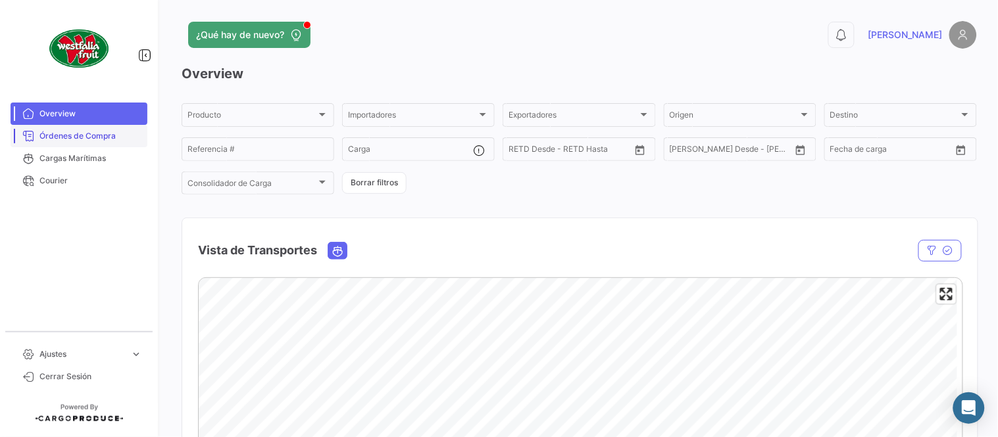
click at [104, 140] on span "Órdenes de Compra" at bounding box center [90, 136] width 103 height 12
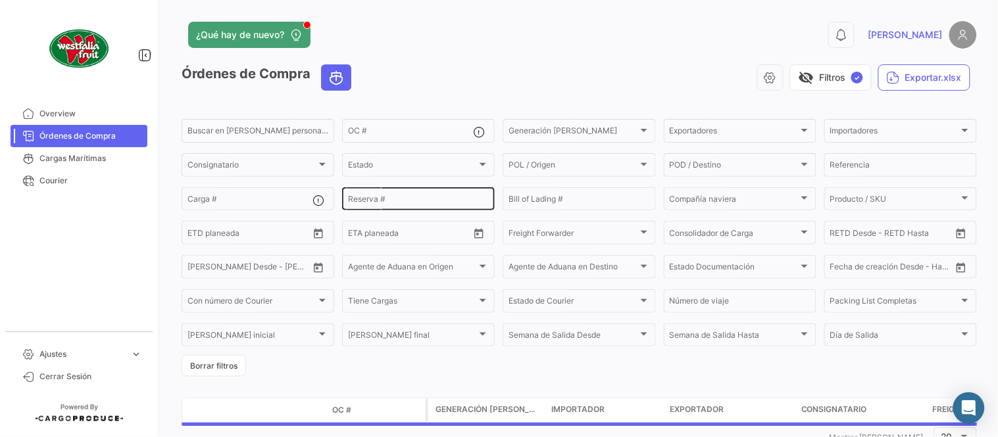
click at [404, 203] on input "Reserva #" at bounding box center [418, 201] width 141 height 9
paste input "LMM0537880"
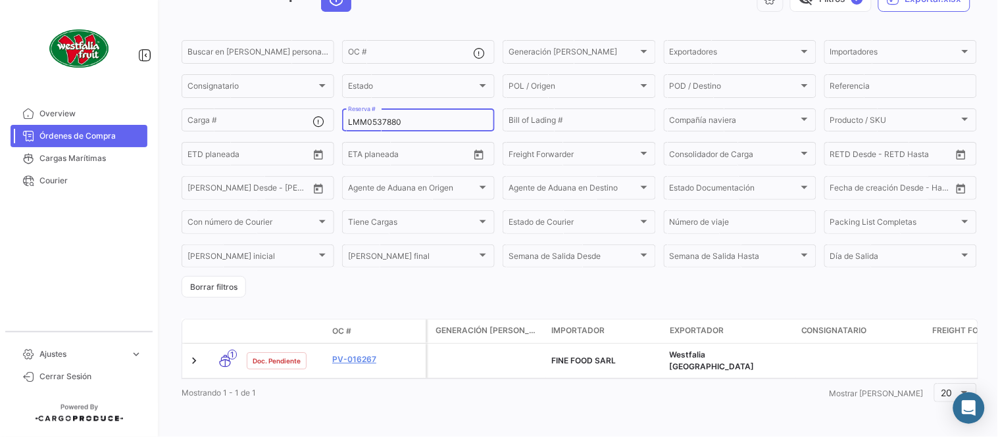
scroll to position [84, 0]
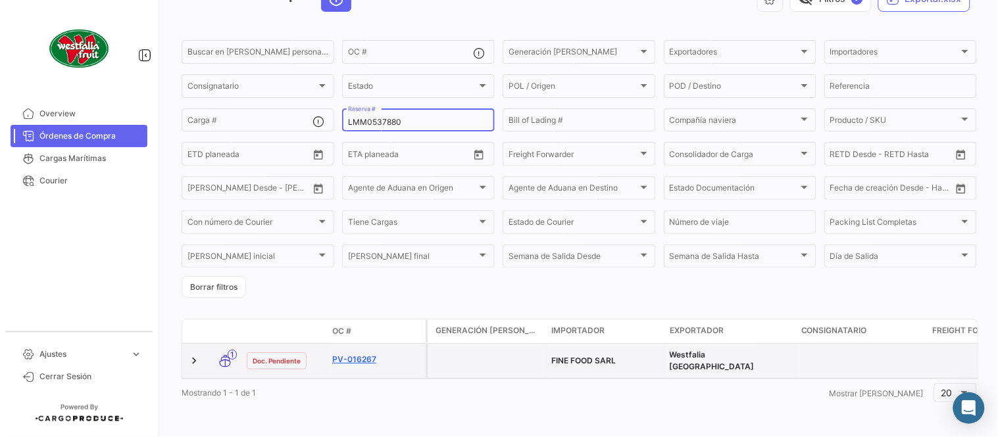
type input "LMM0537880"
click at [349, 354] on link "PV-016267" at bounding box center [376, 360] width 88 height 12
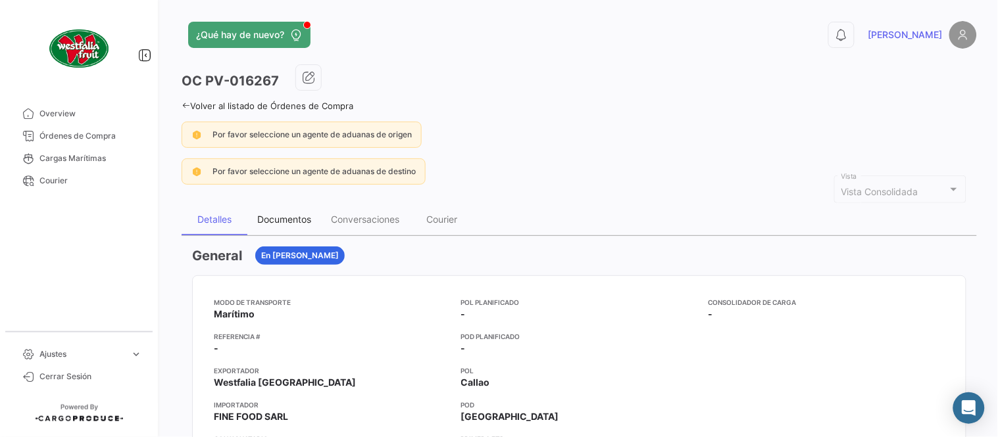
click at [274, 214] on div "Documentos" at bounding box center [284, 219] width 54 height 11
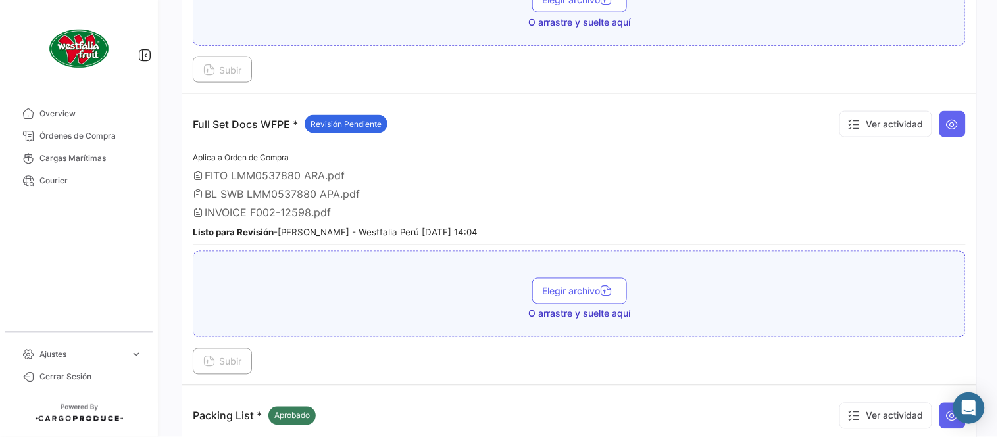
scroll to position [438, 0]
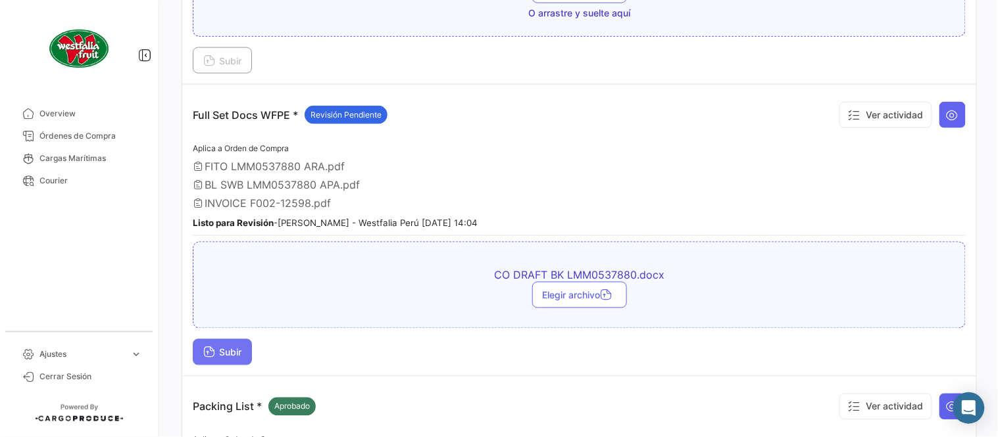
click at [218, 347] on span "Subir" at bounding box center [222, 352] width 38 height 11
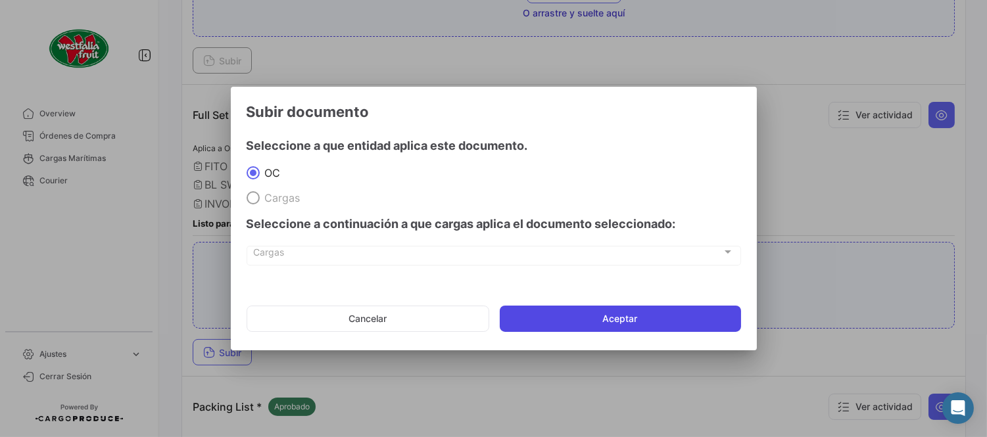
click at [614, 316] on button "Aceptar" at bounding box center [620, 319] width 241 height 26
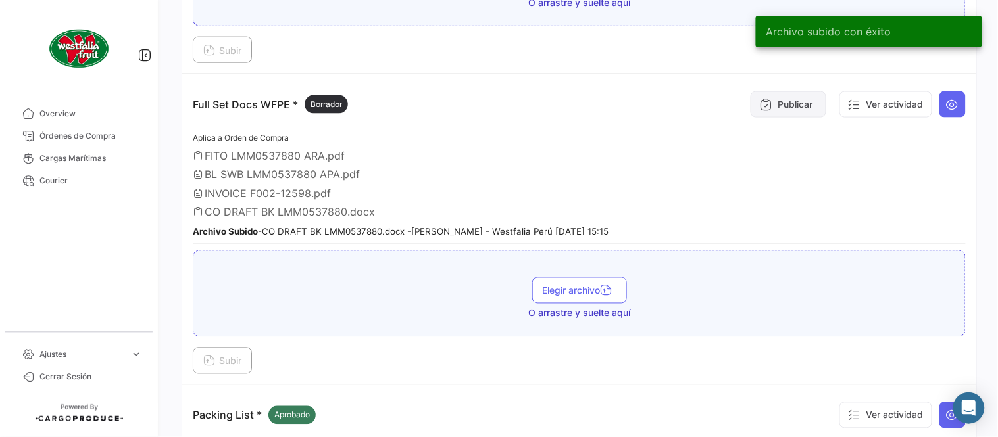
click at [780, 91] on button "Publicar" at bounding box center [789, 104] width 76 height 26
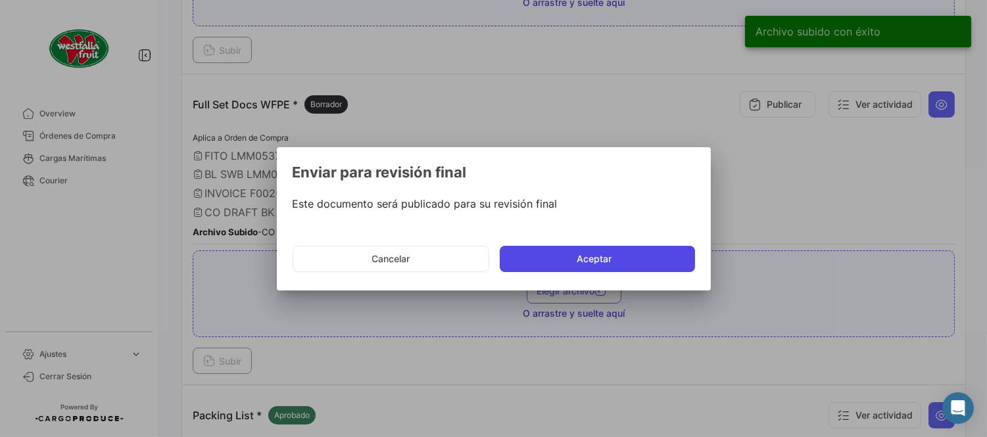
click at [653, 251] on button "Aceptar" at bounding box center [597, 259] width 195 height 26
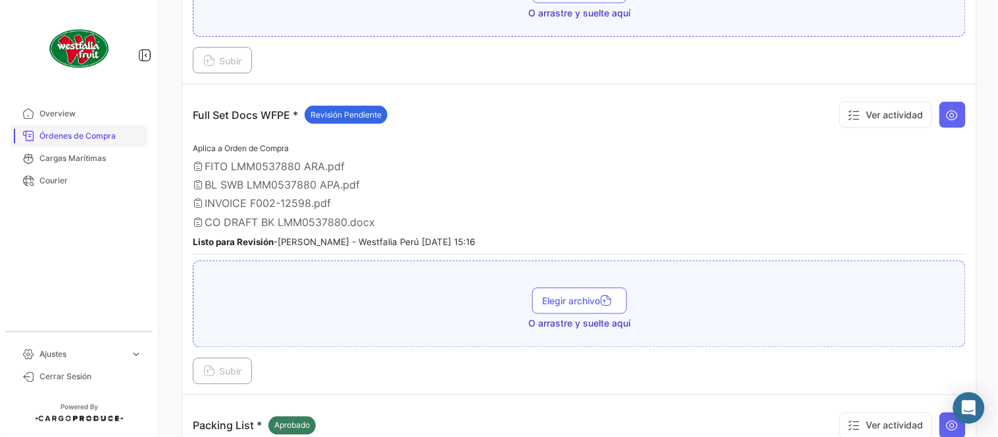
click at [106, 138] on span "Órdenes de Compra" at bounding box center [90, 136] width 103 height 12
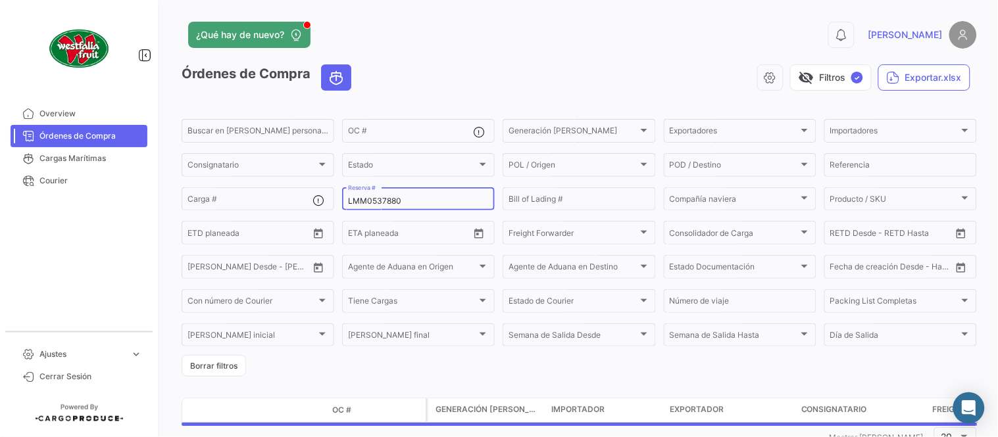
click at [368, 199] on input "LMM0537880" at bounding box center [418, 201] width 141 height 9
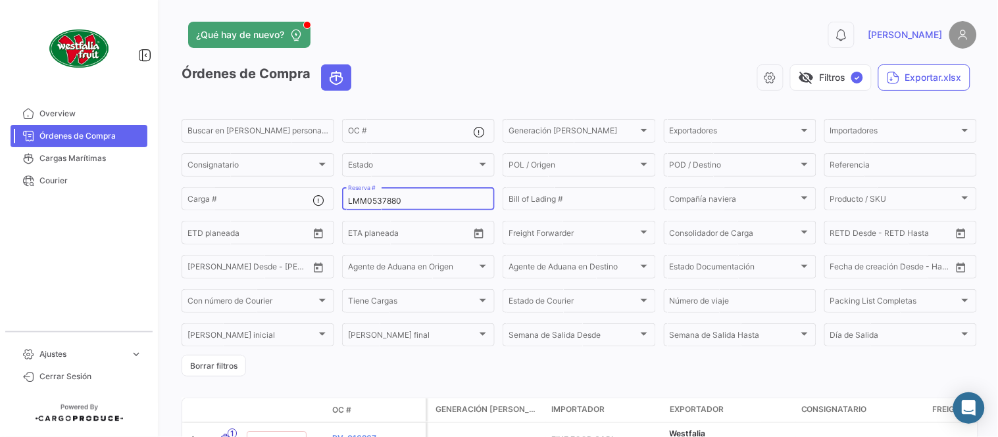
paste input "37723045"
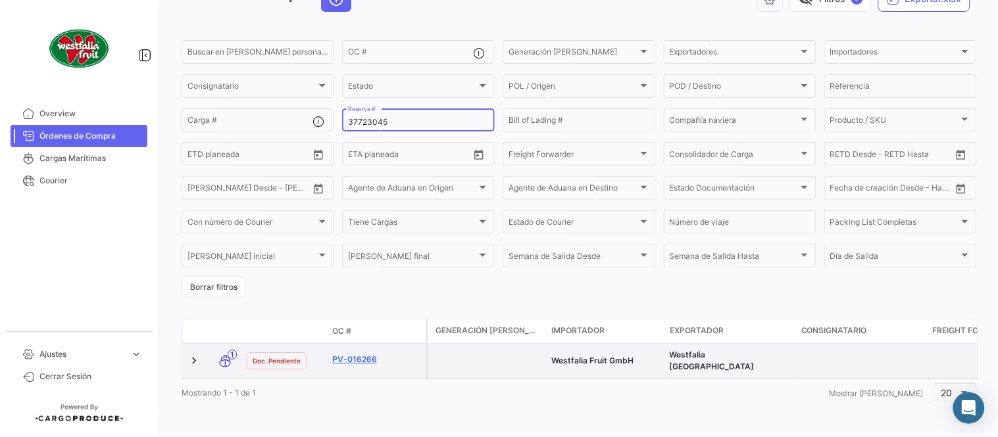
type input "37723045"
click at [362, 354] on link "PV-016266" at bounding box center [376, 360] width 88 height 12
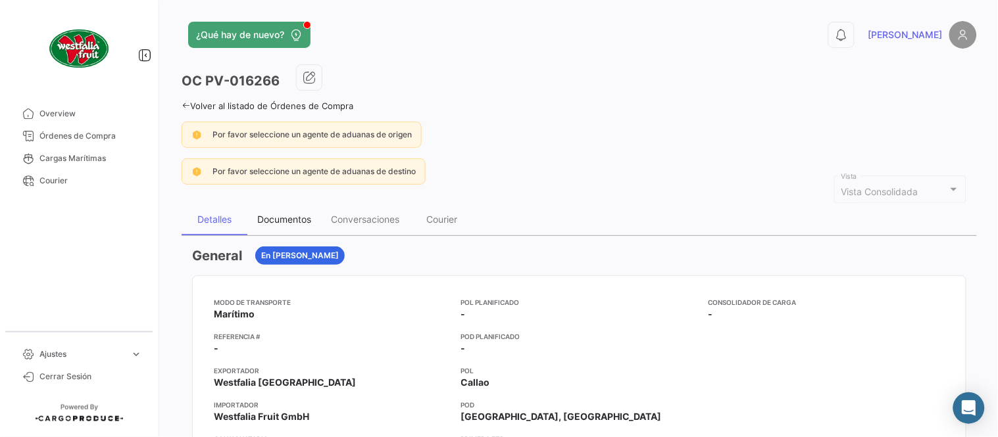
click at [297, 222] on div "Documentos" at bounding box center [284, 219] width 54 height 11
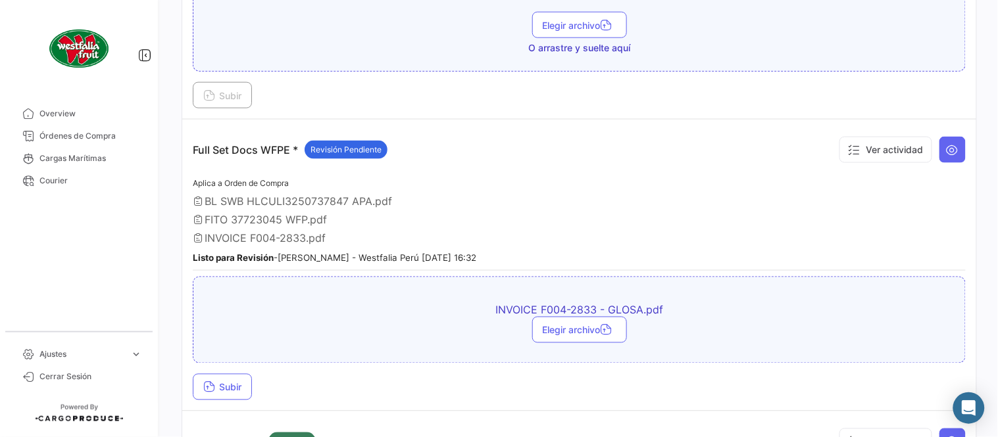
scroll to position [438, 0]
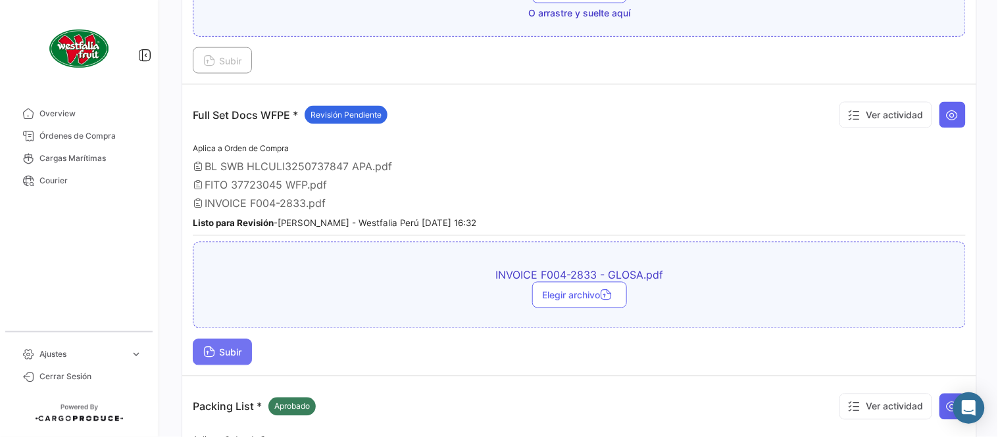
click at [221, 347] on span "Subir" at bounding box center [222, 352] width 38 height 11
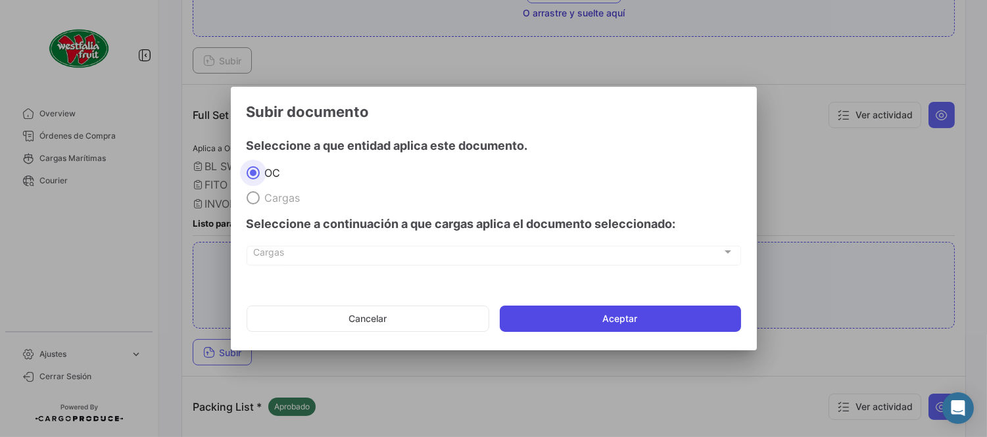
click at [561, 317] on button "Aceptar" at bounding box center [620, 319] width 241 height 26
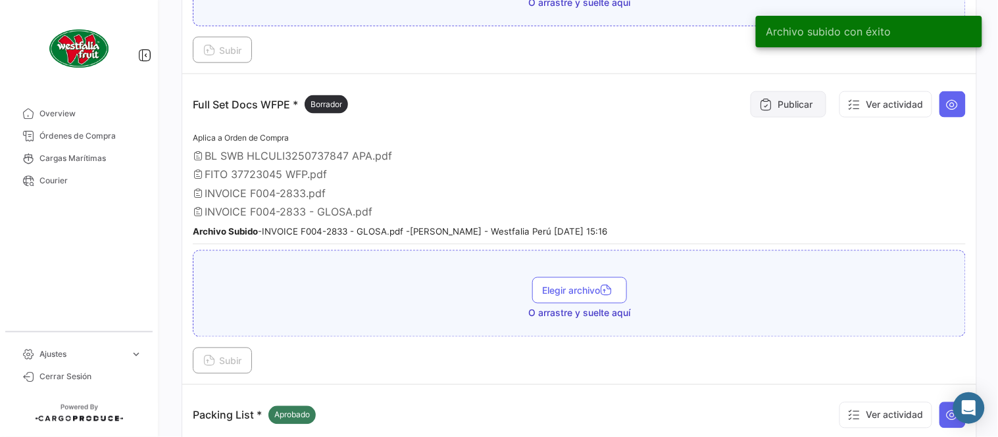
click at [764, 112] on button "Publicar" at bounding box center [789, 104] width 76 height 26
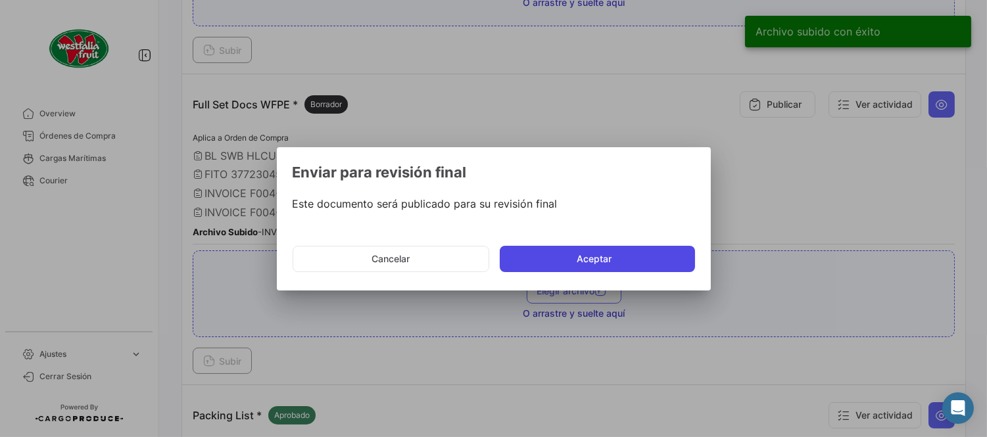
click at [651, 253] on button "Aceptar" at bounding box center [597, 259] width 195 height 26
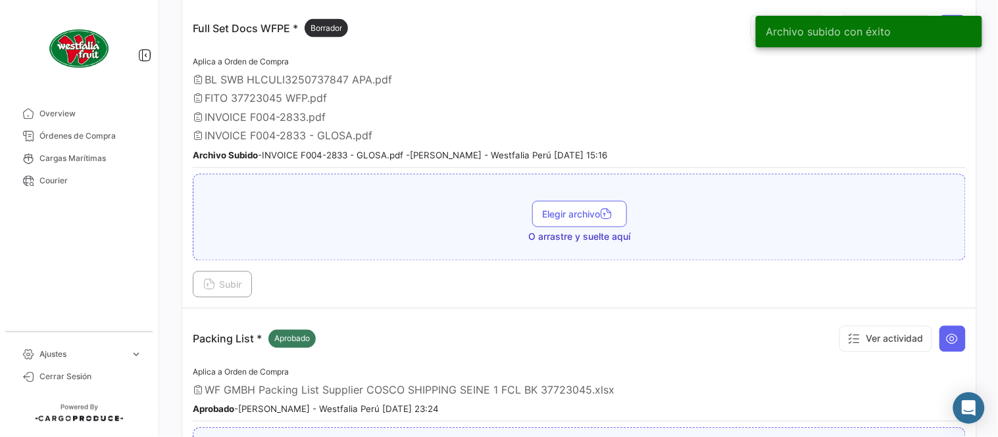
scroll to position [658, 0]
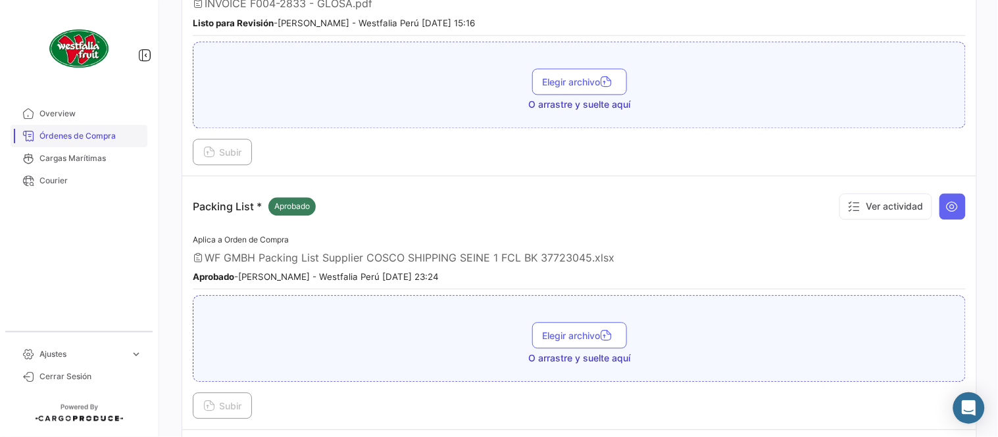
click at [116, 139] on span "Órdenes de Compra" at bounding box center [90, 136] width 103 height 12
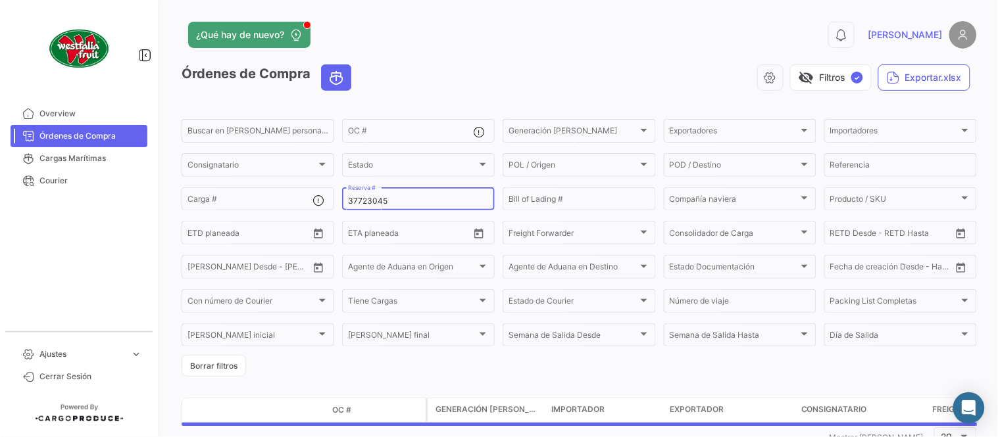
click at [382, 205] on input "37723045" at bounding box center [418, 201] width 141 height 9
paste input "2763582760"
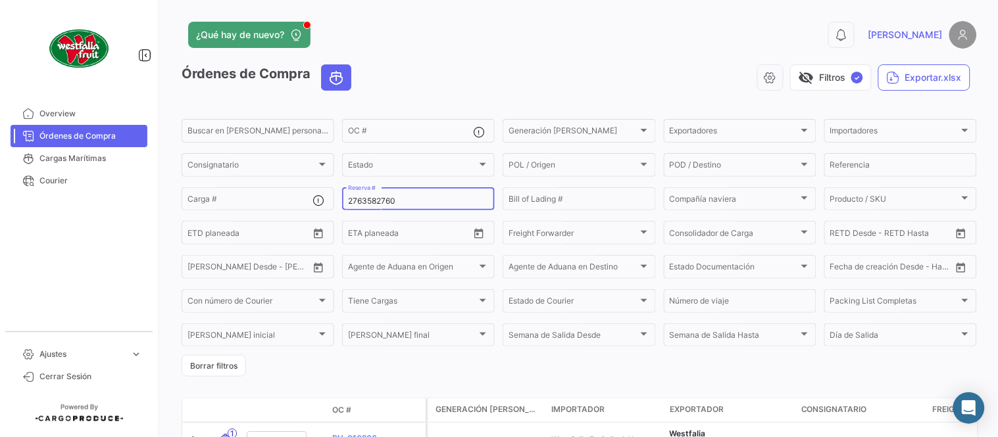
type input "2763582760"
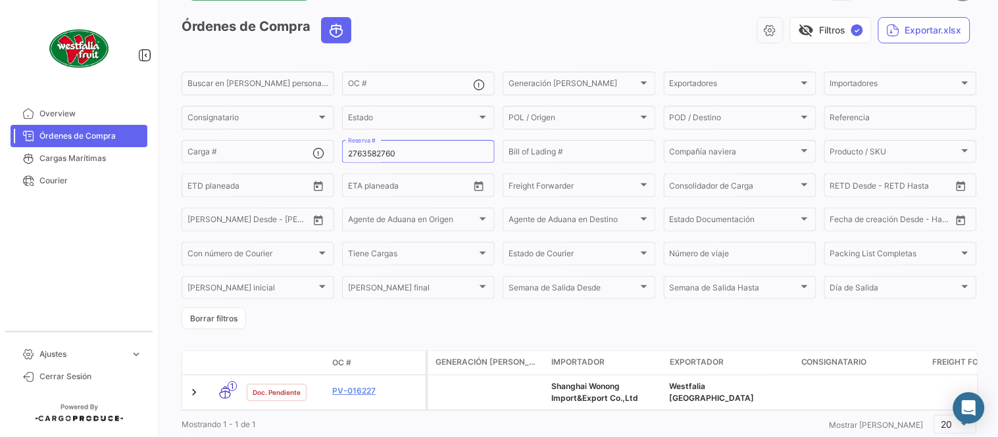
scroll to position [73, 0]
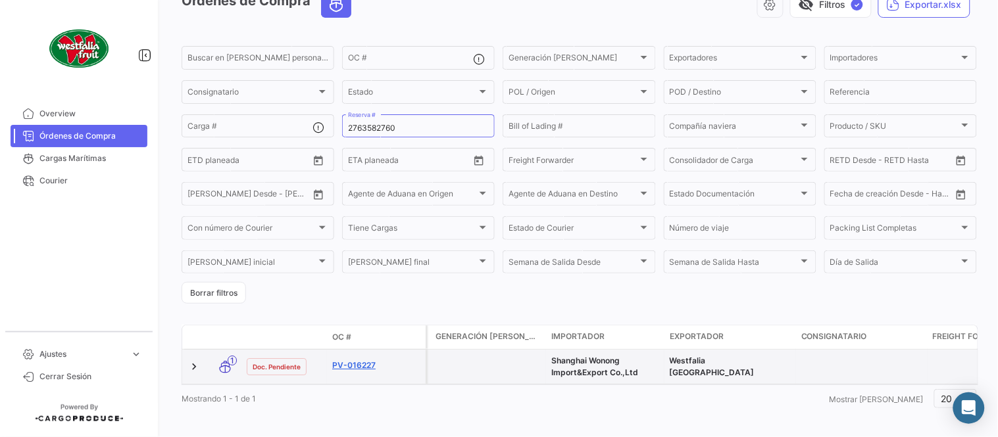
click at [354, 366] on link "PV-016227" at bounding box center [376, 366] width 88 height 12
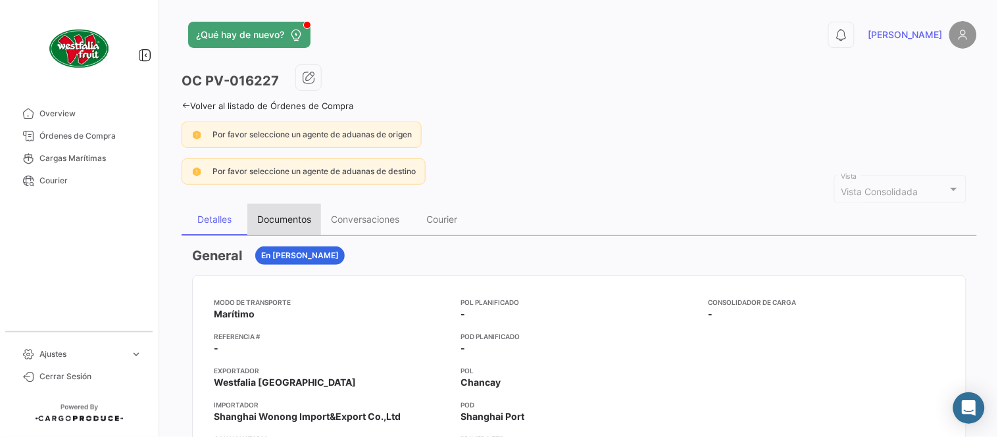
click at [290, 209] on div "Documentos" at bounding box center [284, 220] width 74 height 32
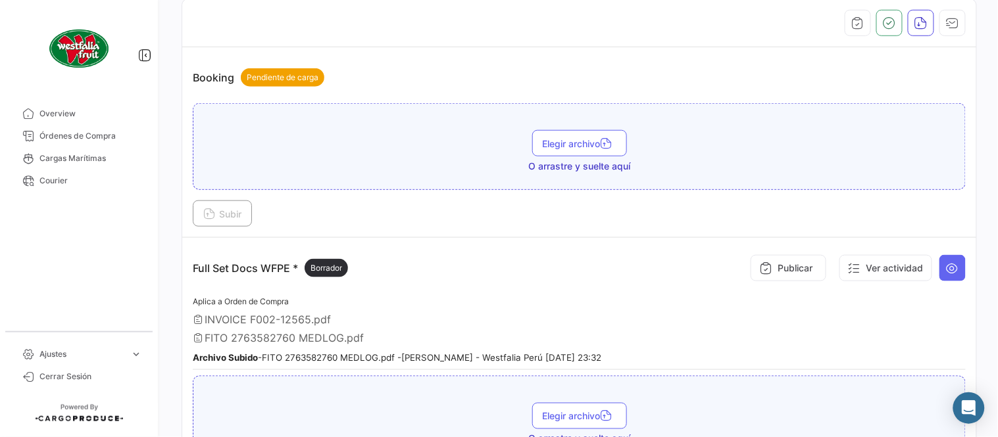
scroll to position [364, 0]
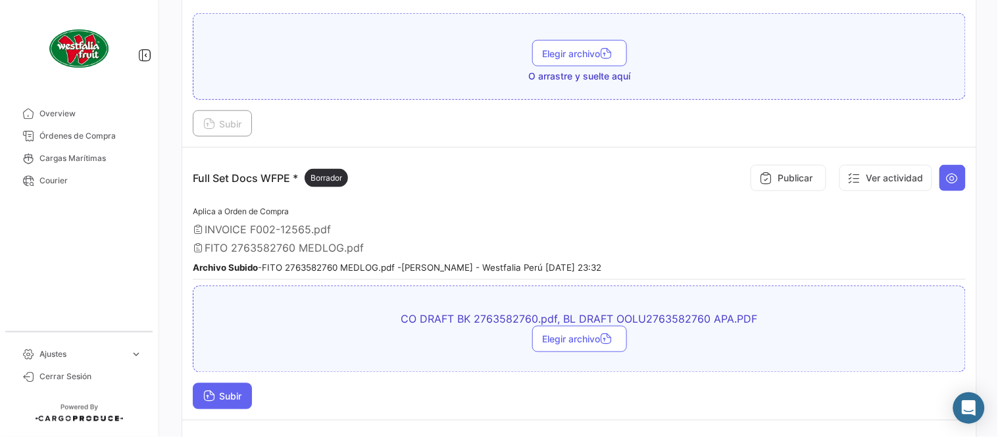
click at [235, 396] on span "Subir" at bounding box center [222, 396] width 38 height 11
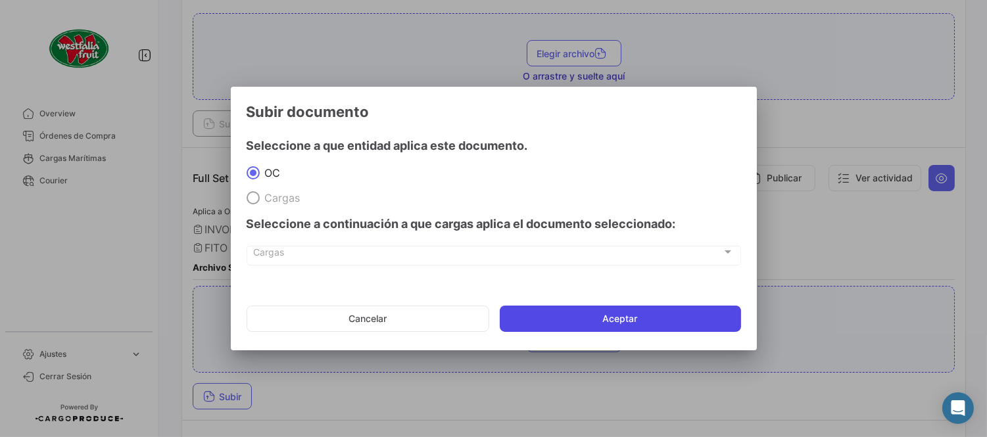
click at [558, 316] on button "Aceptar" at bounding box center [620, 319] width 241 height 26
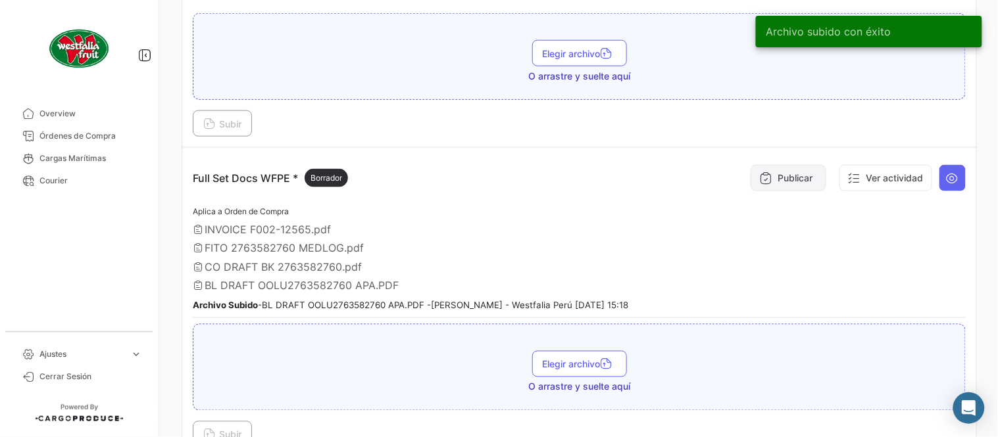
click at [773, 172] on button "Publicar" at bounding box center [789, 178] width 76 height 26
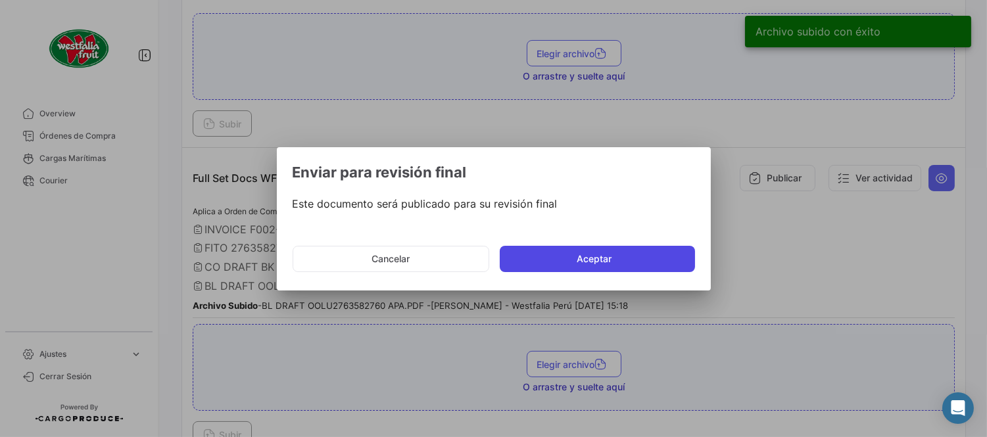
click at [628, 260] on button "Aceptar" at bounding box center [597, 259] width 195 height 26
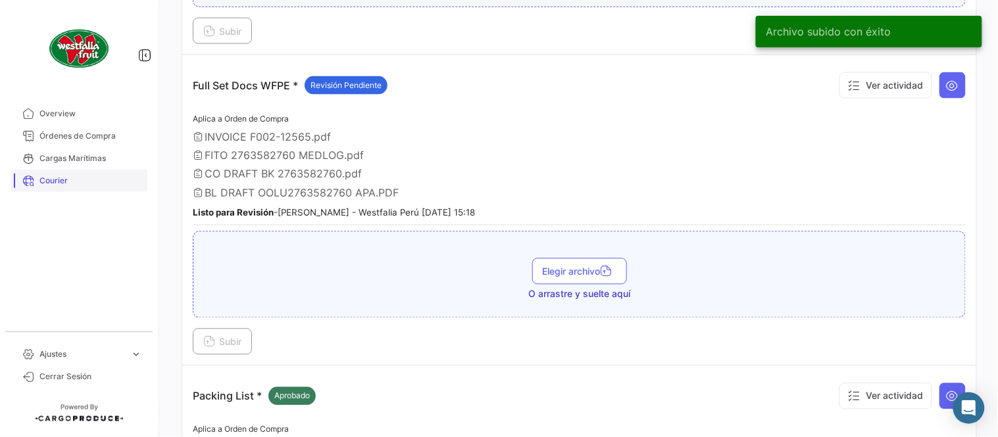
scroll to position [437, 0]
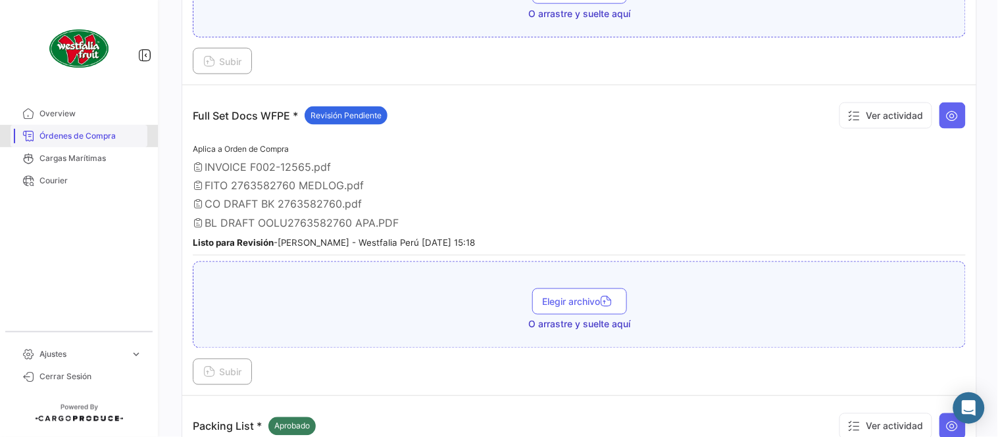
click at [102, 133] on span "Órdenes de Compra" at bounding box center [90, 136] width 103 height 12
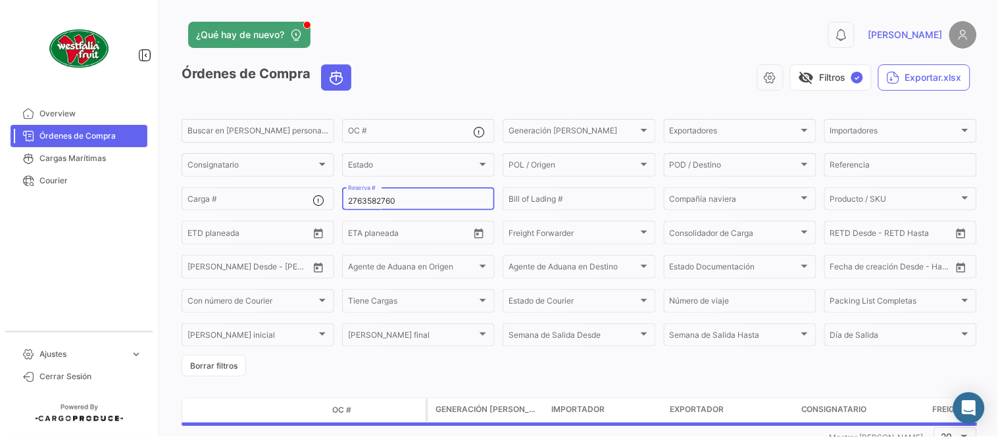
click at [391, 197] on input "2763582760" at bounding box center [418, 201] width 141 height 9
paste input "31035723"
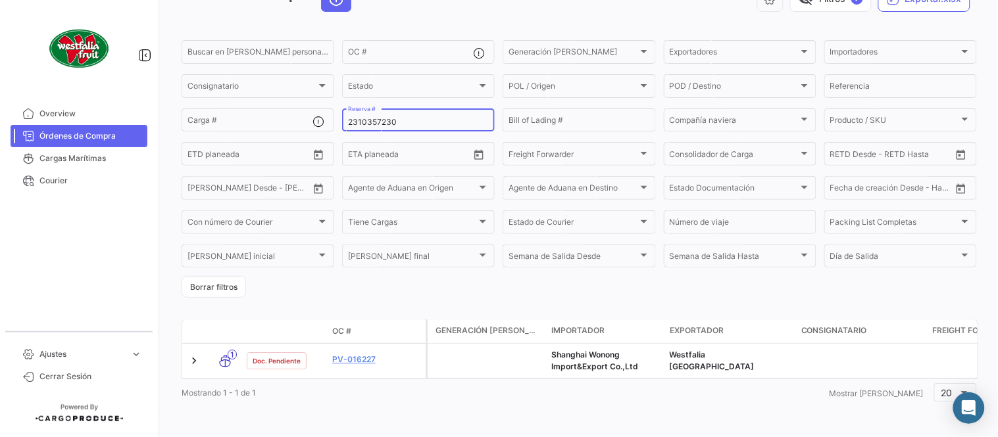
scroll to position [89, 0]
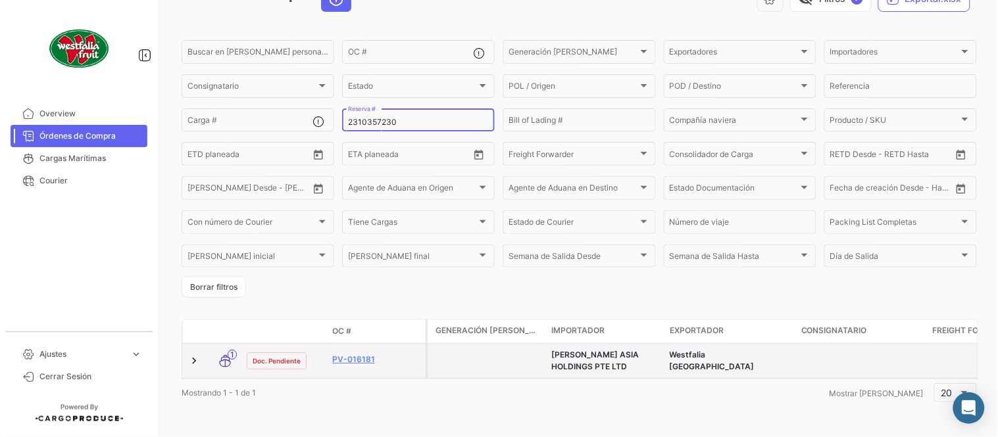
type input "2310357230"
click at [356, 344] on datatable-body-cell "PV-016181" at bounding box center [376, 361] width 99 height 34
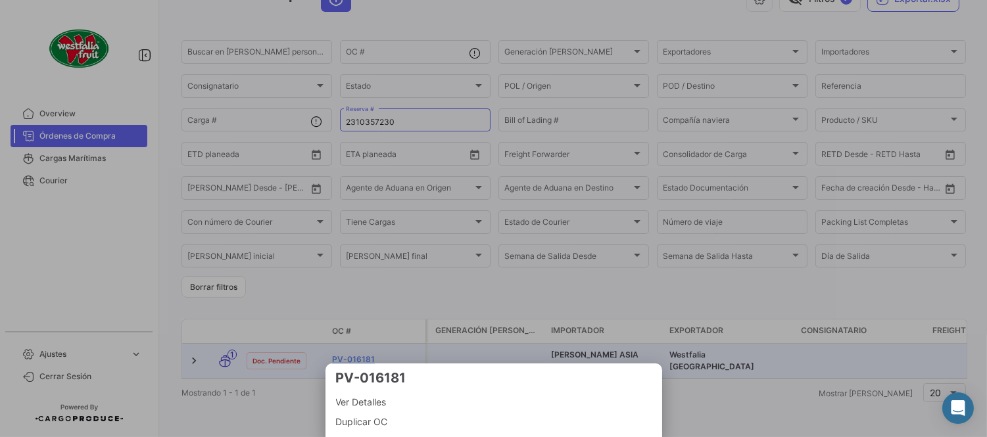
click at [358, 347] on div at bounding box center [493, 218] width 987 height 437
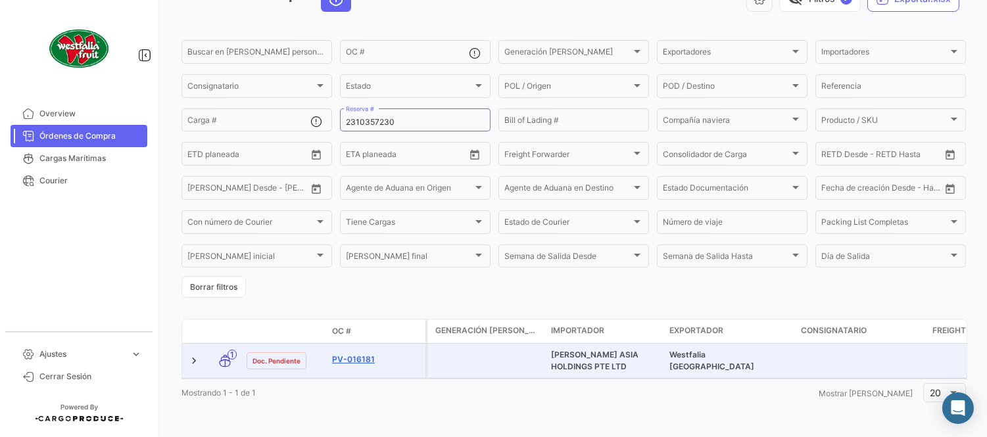
click at [359, 354] on link "PV-016181" at bounding box center [376, 360] width 88 height 12
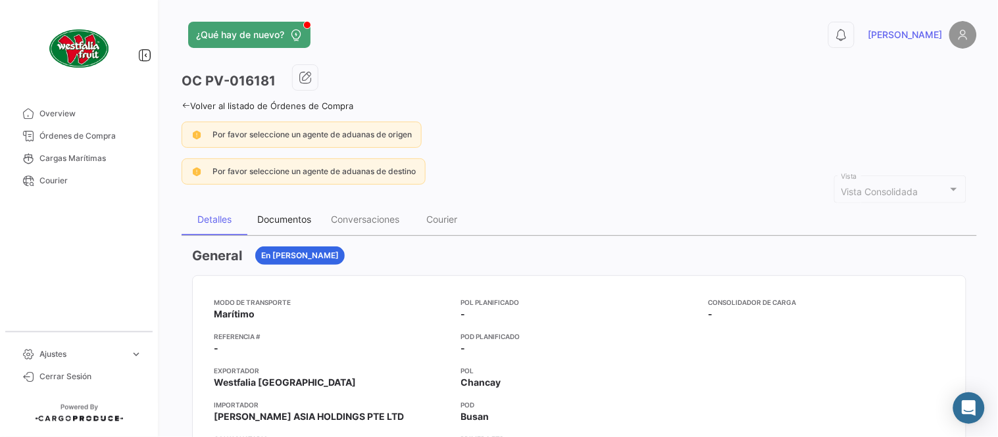
click at [279, 224] on div "Documentos" at bounding box center [284, 219] width 54 height 11
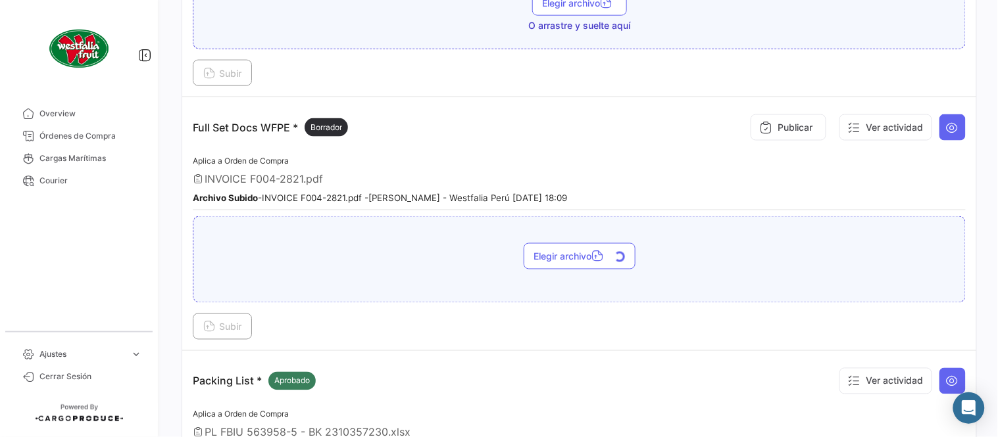
scroll to position [437, 0]
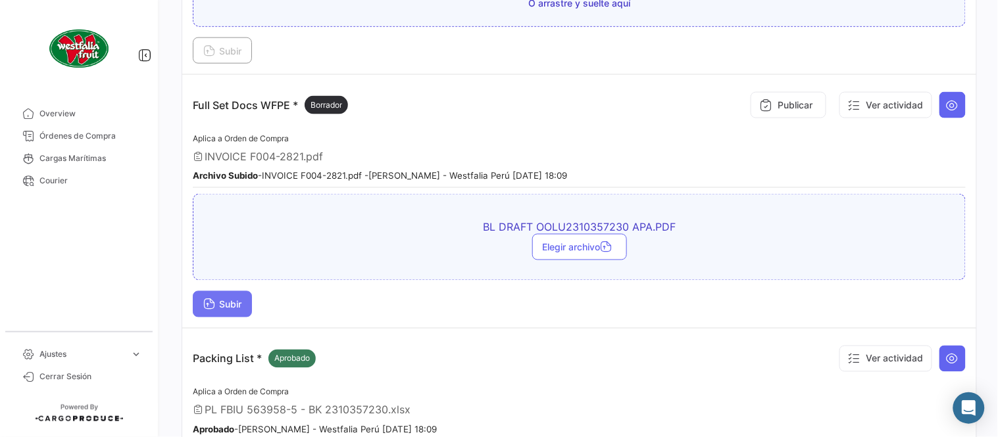
click at [237, 306] on span "Subir" at bounding box center [222, 304] width 38 height 11
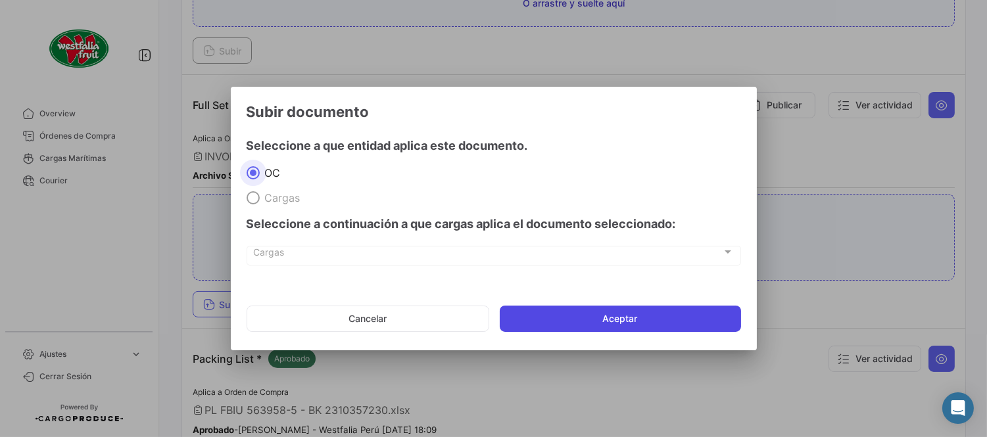
click at [640, 327] on button "Aceptar" at bounding box center [620, 319] width 241 height 26
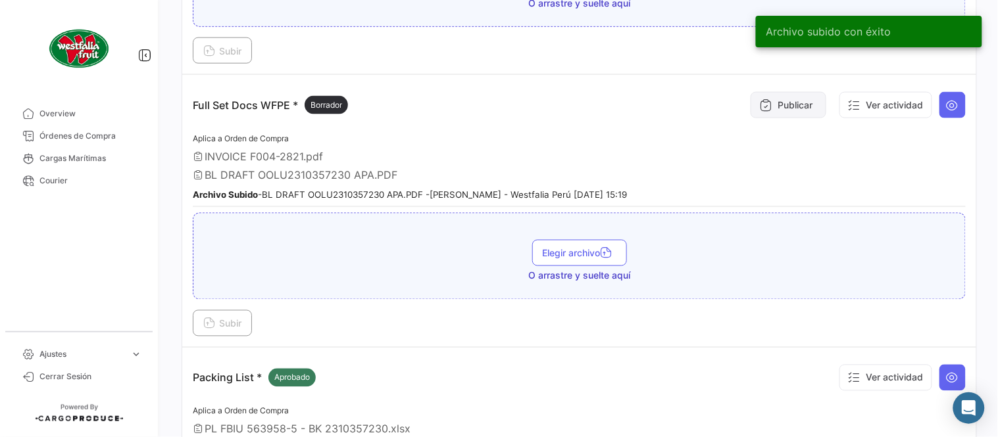
click at [790, 109] on button "Publicar" at bounding box center [789, 105] width 76 height 26
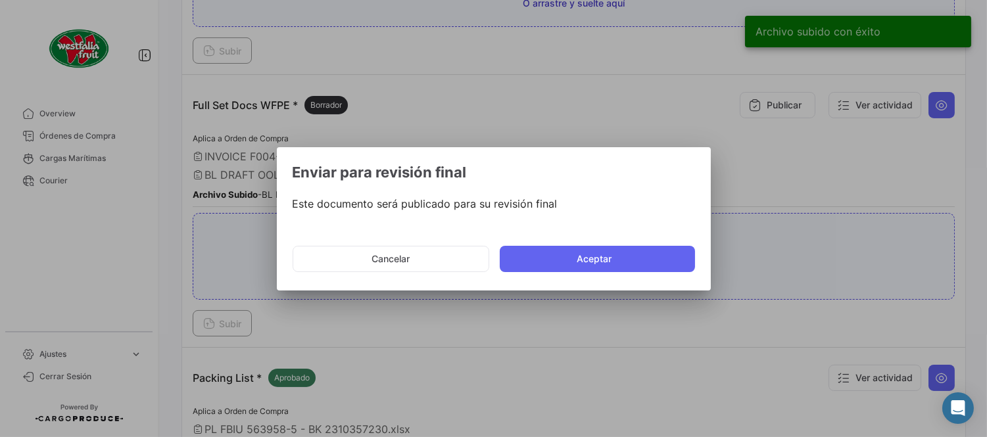
drag, startPoint x: 620, startPoint y: 253, endPoint x: 608, endPoint y: 364, distance: 111.8
click at [620, 259] on button "Aceptar" at bounding box center [597, 259] width 195 height 26
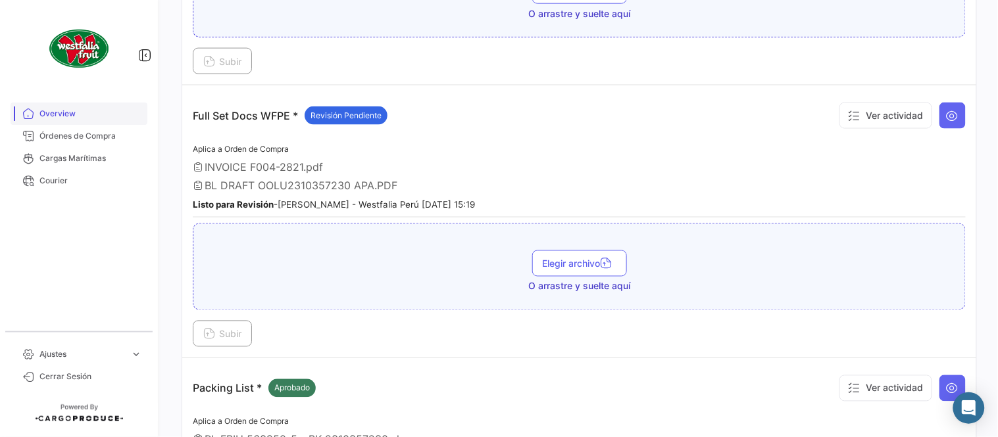
drag, startPoint x: 100, startPoint y: 130, endPoint x: 68, endPoint y: 118, distance: 33.5
click at [100, 130] on span "Órdenes de Compra" at bounding box center [90, 136] width 103 height 12
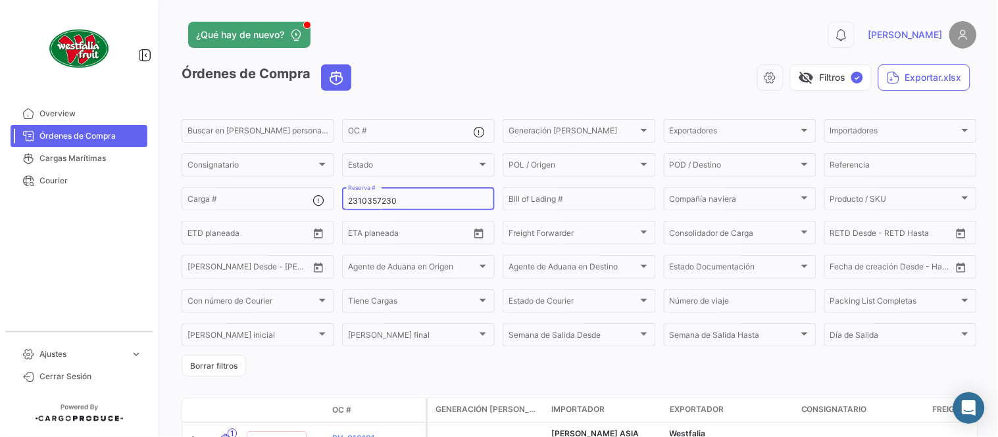
click at [372, 197] on input "2310357230" at bounding box center [418, 201] width 141 height 9
paste input "05"
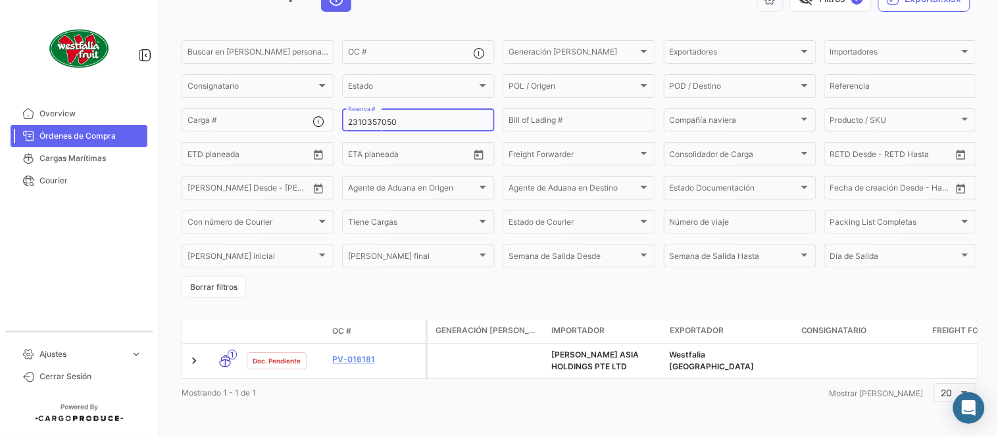
scroll to position [89, 0]
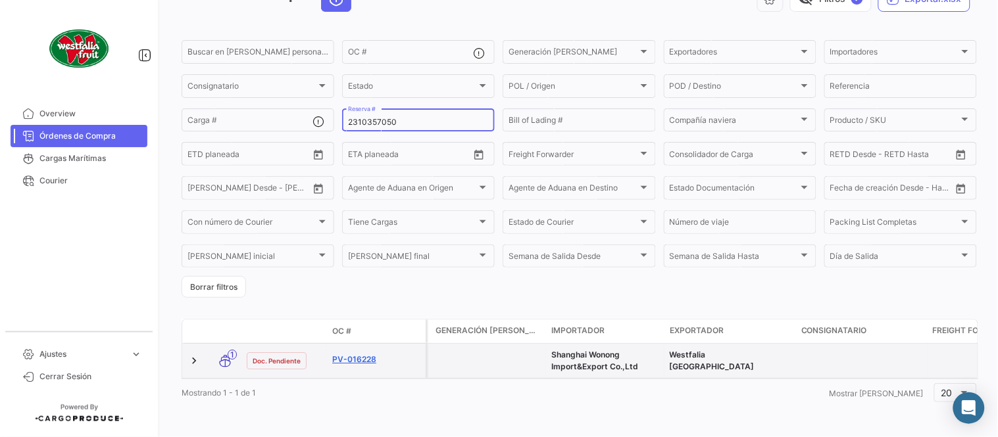
type input "2310357050"
click at [362, 354] on link "PV-016228" at bounding box center [376, 360] width 88 height 12
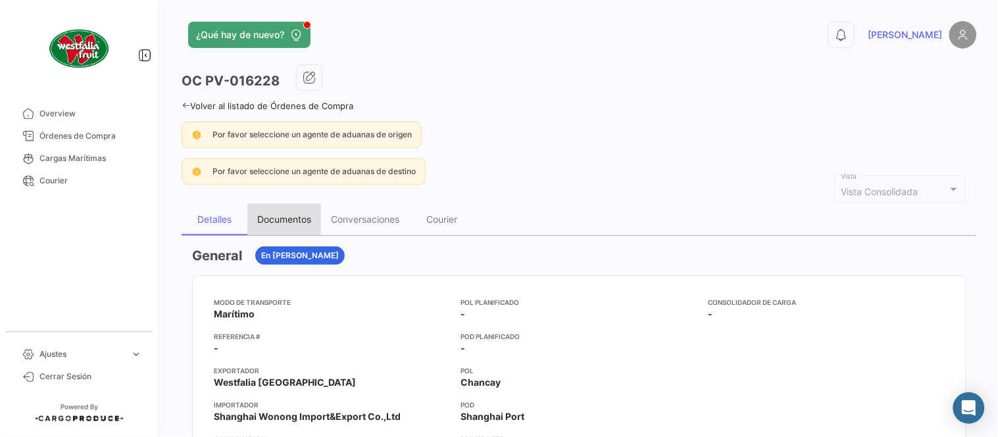
click at [295, 234] on div "Documentos" at bounding box center [284, 220] width 74 height 32
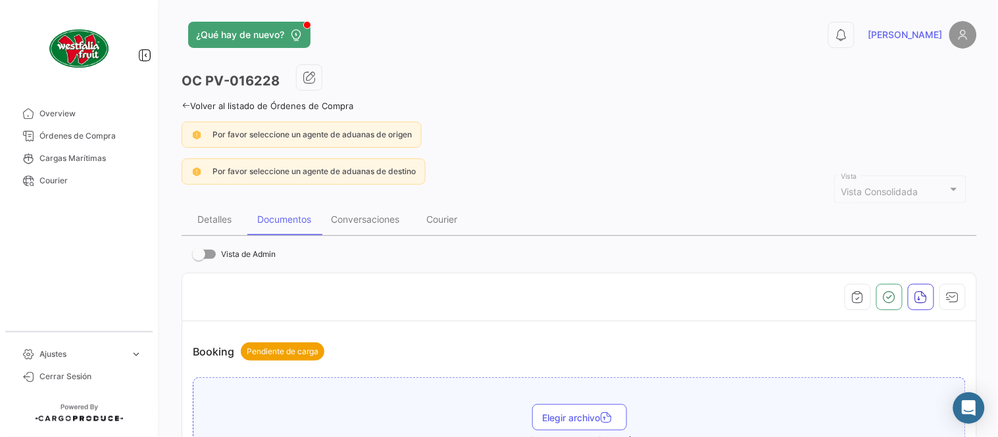
scroll to position [365, 0]
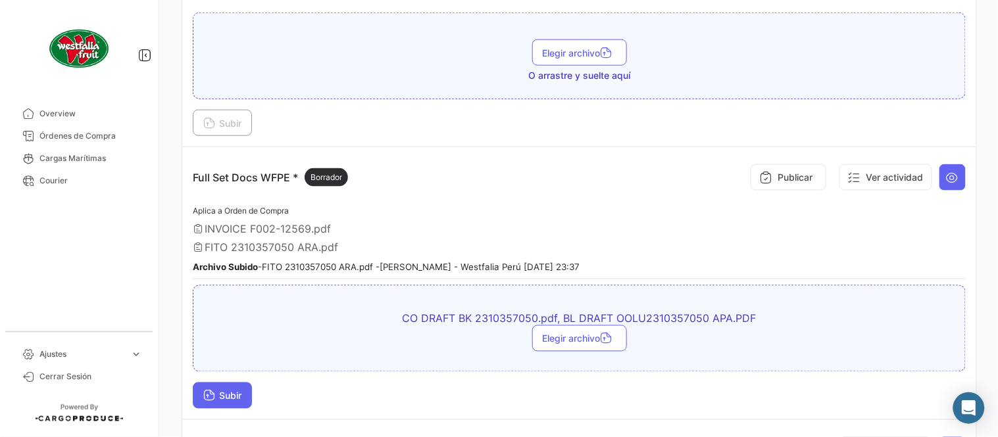
click at [234, 399] on button "Subir" at bounding box center [222, 396] width 59 height 26
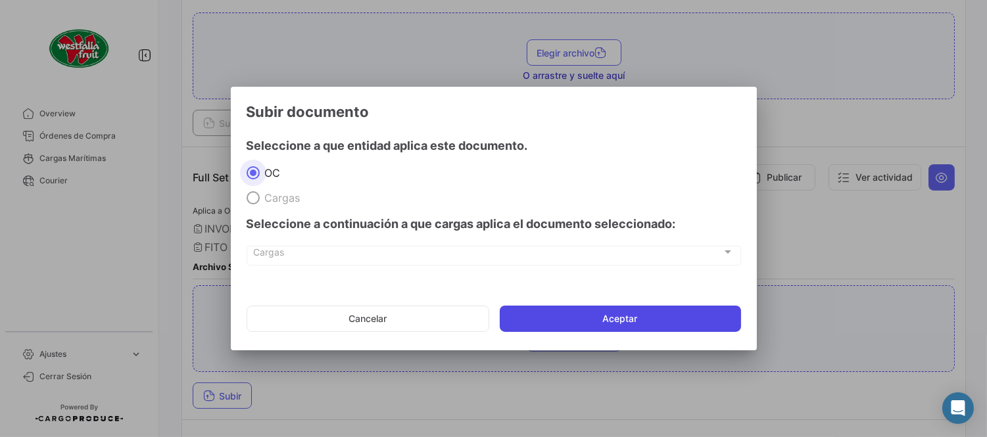
click at [581, 316] on button "Aceptar" at bounding box center [620, 319] width 241 height 26
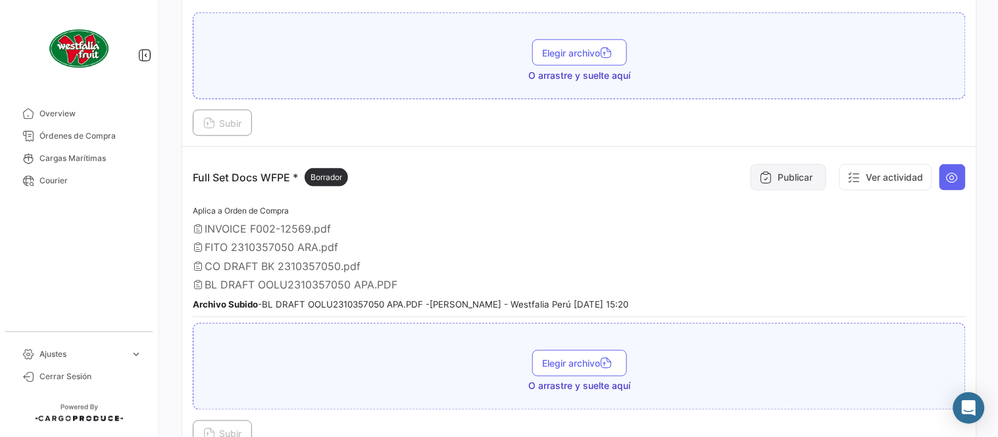
click at [789, 182] on button "Publicar" at bounding box center [789, 177] width 76 height 26
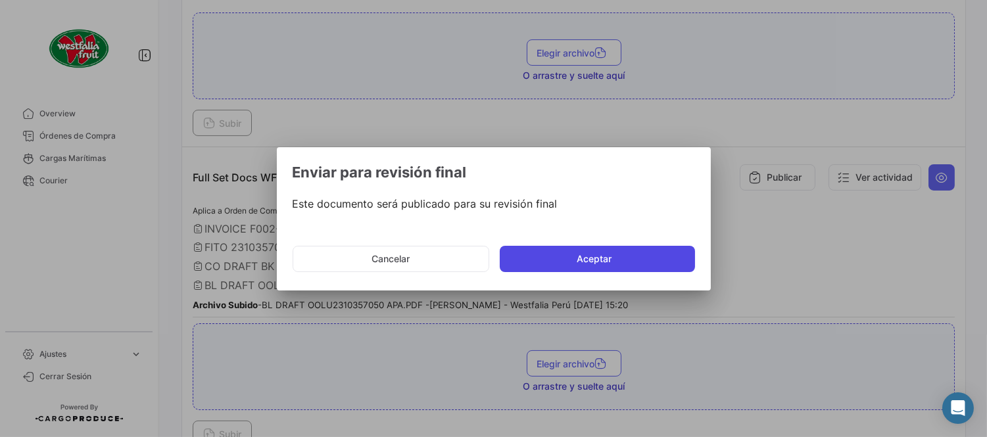
click at [568, 270] on button "Aceptar" at bounding box center [597, 259] width 195 height 26
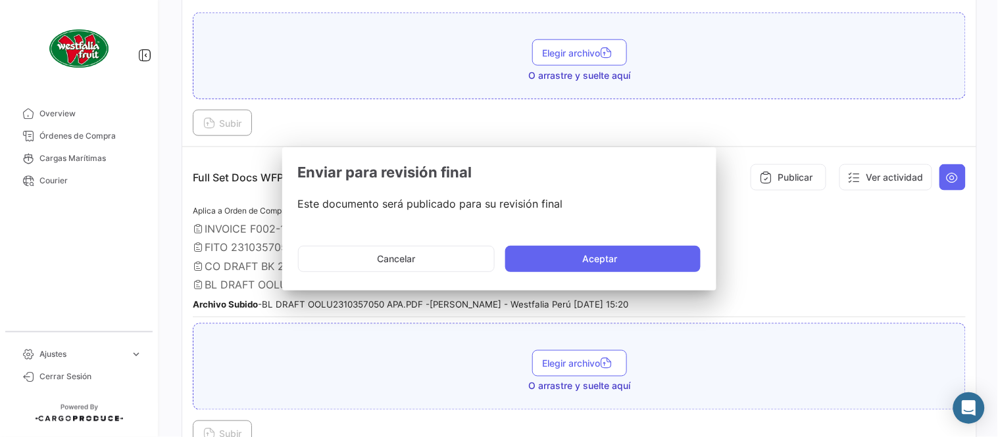
click at [570, 262] on div "CO DRAFT BK 2310357050.pdf" at bounding box center [579, 266] width 773 height 13
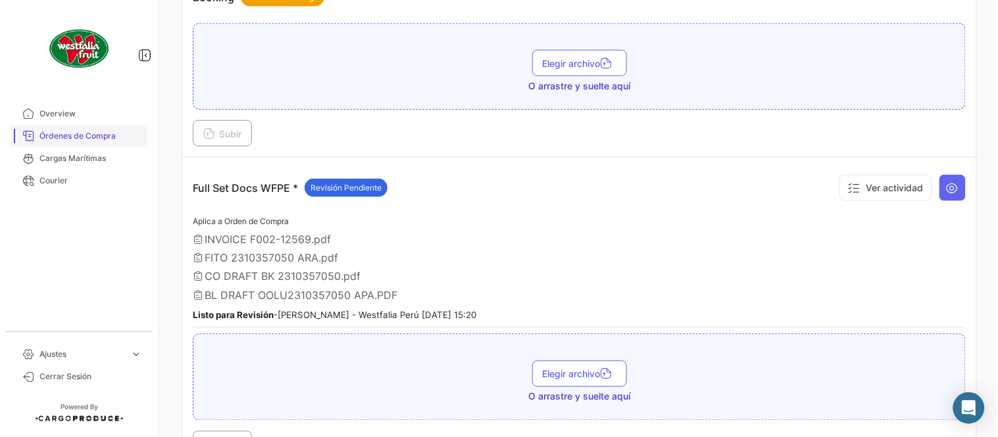
click at [79, 132] on span "Órdenes de Compra" at bounding box center [90, 136] width 103 height 12
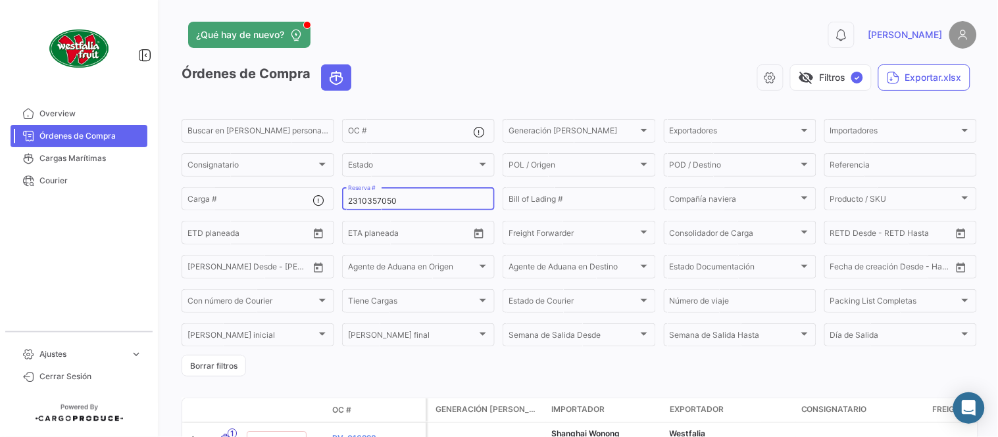
click at [367, 204] on input "2310357050" at bounding box center [418, 201] width 141 height 9
paste input "17"
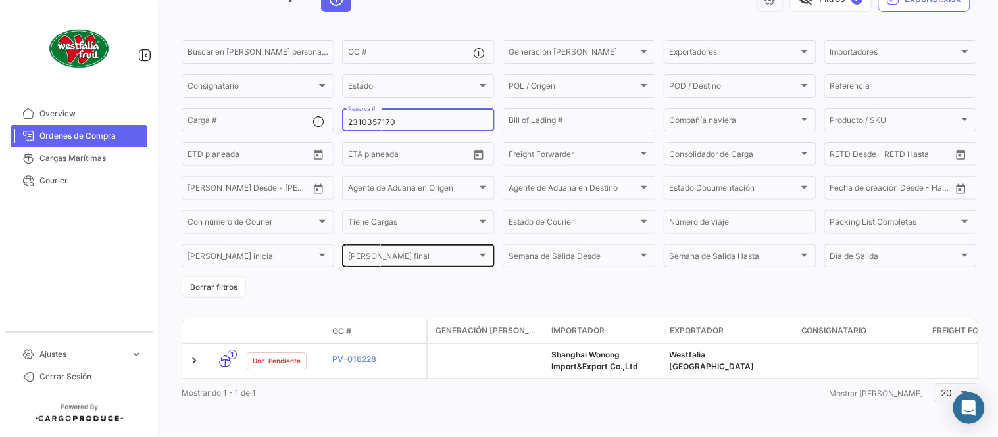
scroll to position [89, 0]
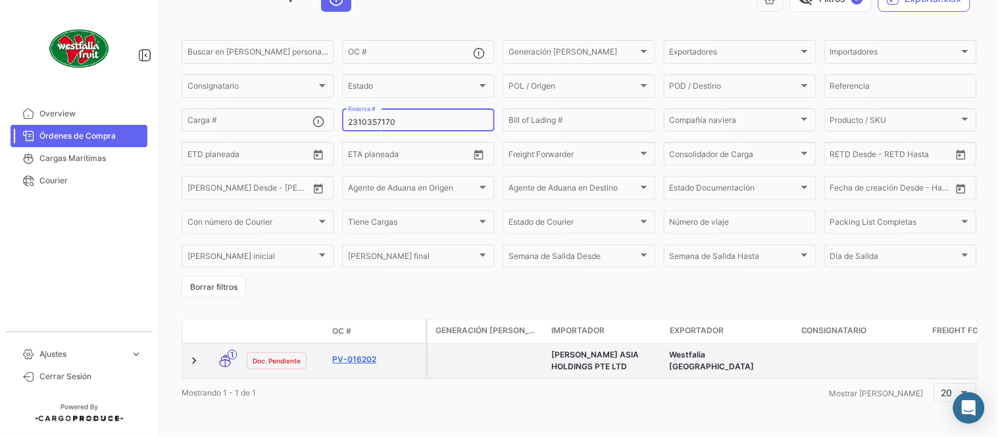
type input "2310357170"
click at [359, 354] on link "PV-016202" at bounding box center [376, 360] width 88 height 12
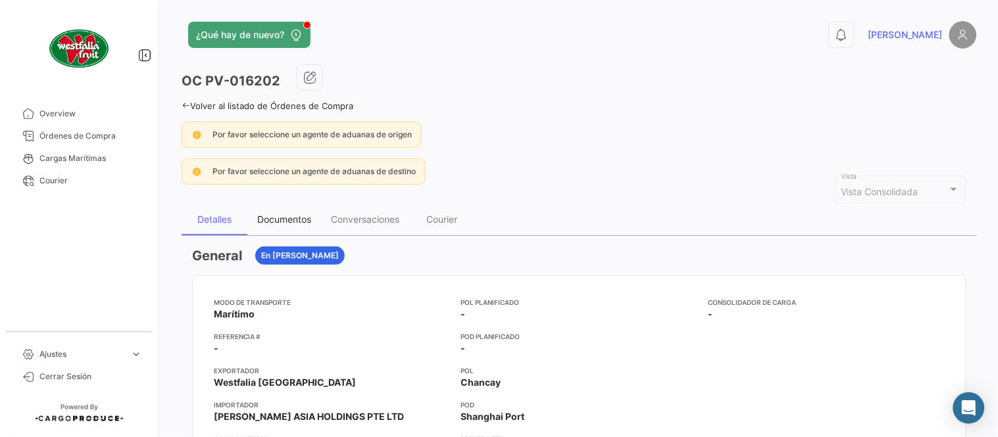
click at [274, 224] on div "Documentos" at bounding box center [284, 219] width 54 height 11
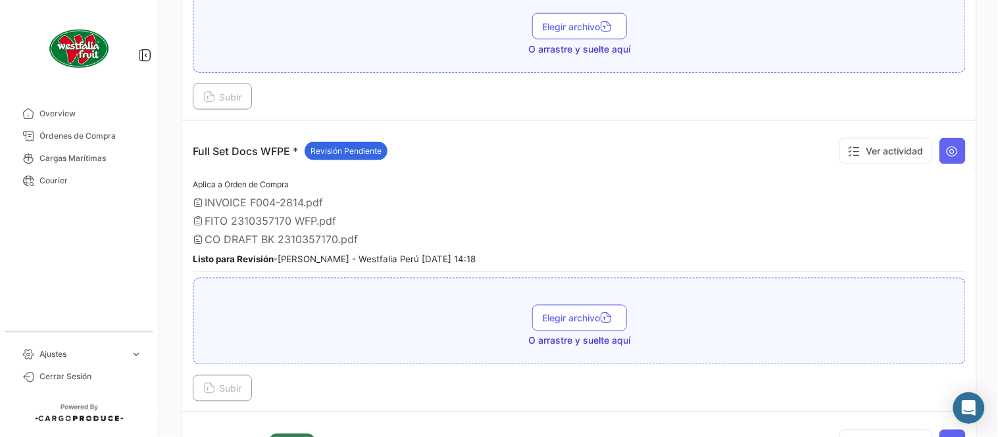
scroll to position [511, 0]
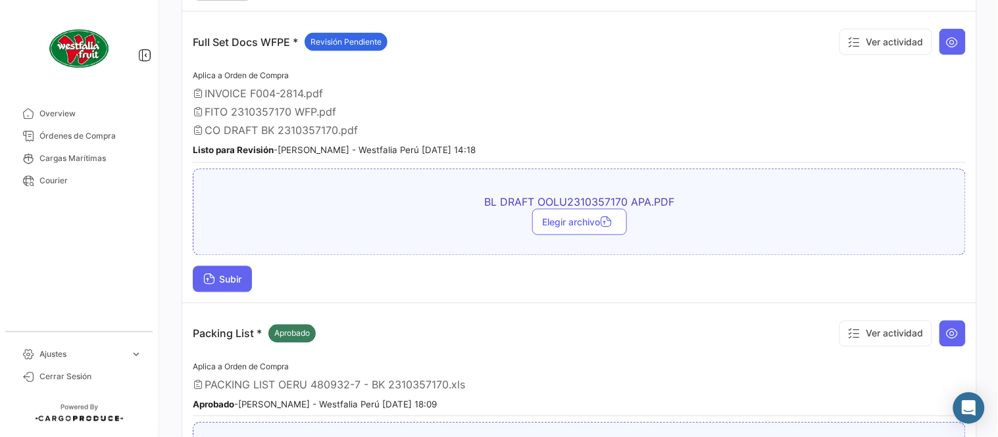
click at [232, 276] on span "Subir" at bounding box center [222, 279] width 38 height 11
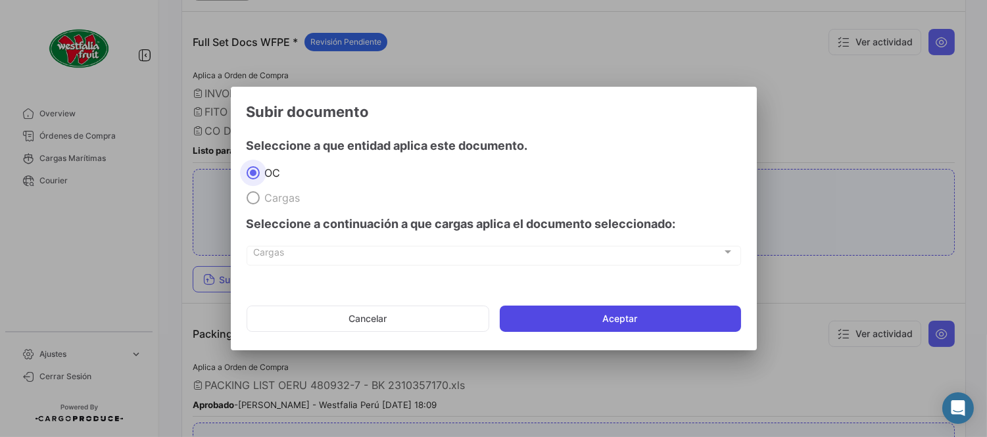
click at [635, 316] on button "Aceptar" at bounding box center [620, 319] width 241 height 26
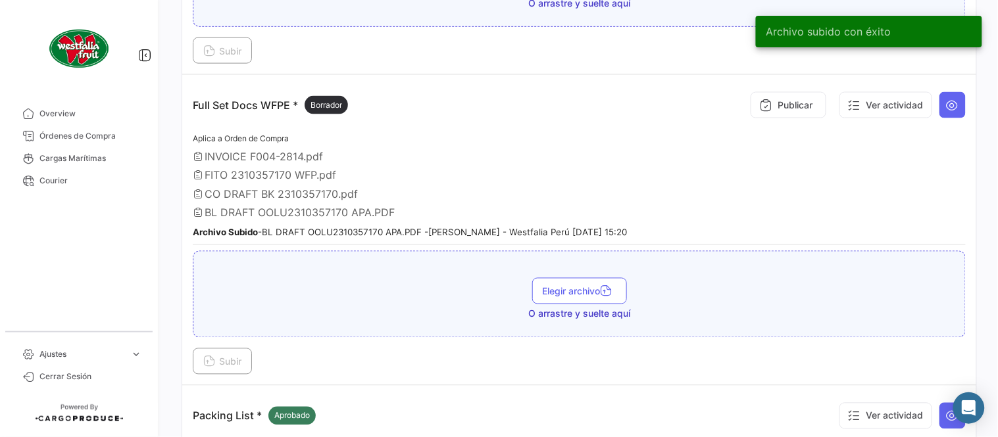
scroll to position [438, 0]
click at [762, 120] on div "Publicar Ver actividad" at bounding box center [855, 104] width 221 height 39
click at [762, 107] on icon at bounding box center [765, 104] width 13 height 13
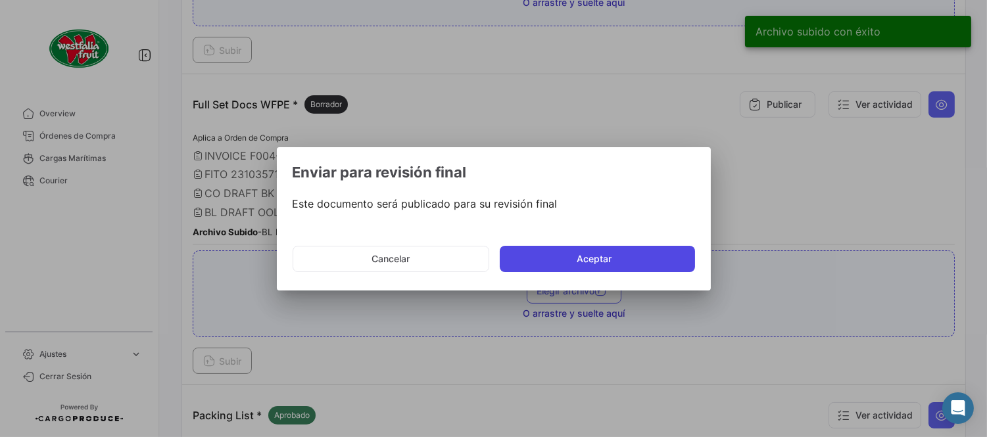
click at [585, 257] on button "Aceptar" at bounding box center [597, 259] width 195 height 26
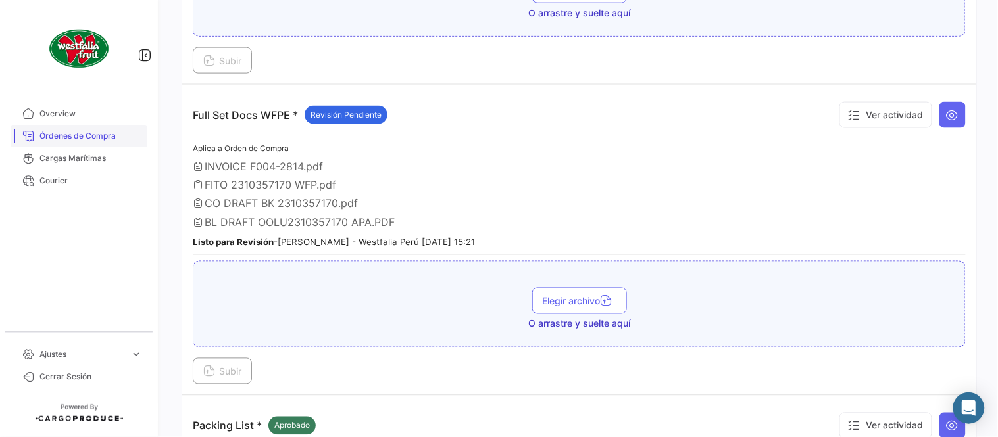
click at [115, 145] on link "Órdenes de Compra" at bounding box center [79, 136] width 137 height 22
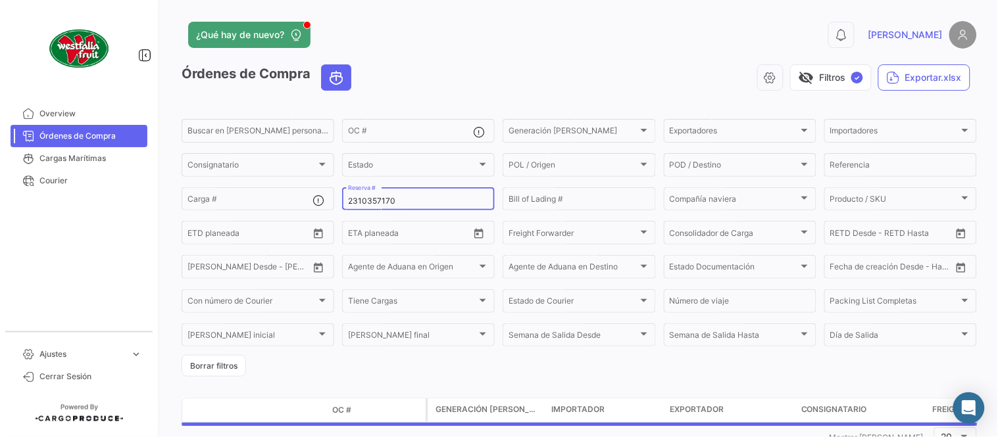
click at [388, 201] on input "2310357170" at bounding box center [418, 201] width 141 height 9
paste input "MBM230046422"
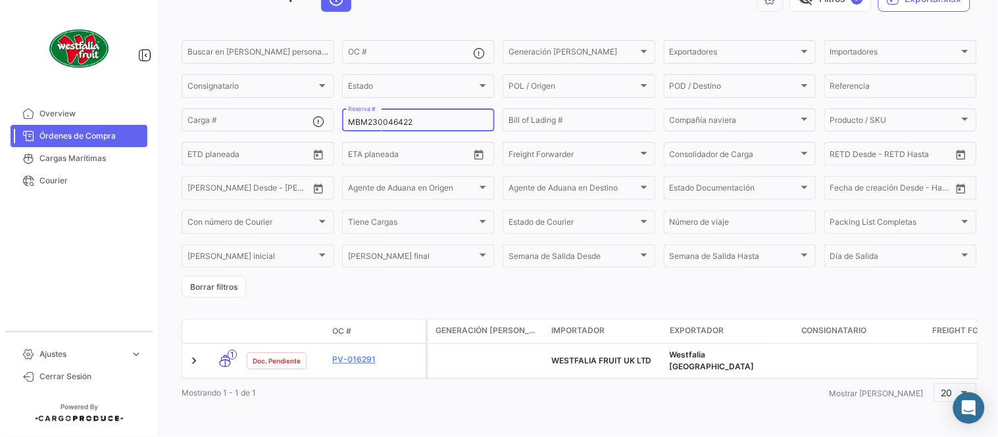
scroll to position [84, 0]
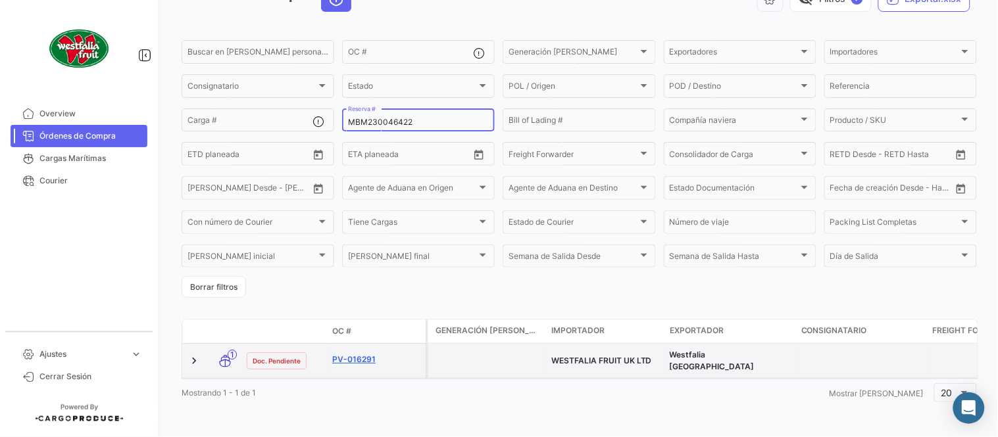
type input "MBM230046422"
click at [345, 354] on link "PV-016291" at bounding box center [376, 360] width 88 height 12
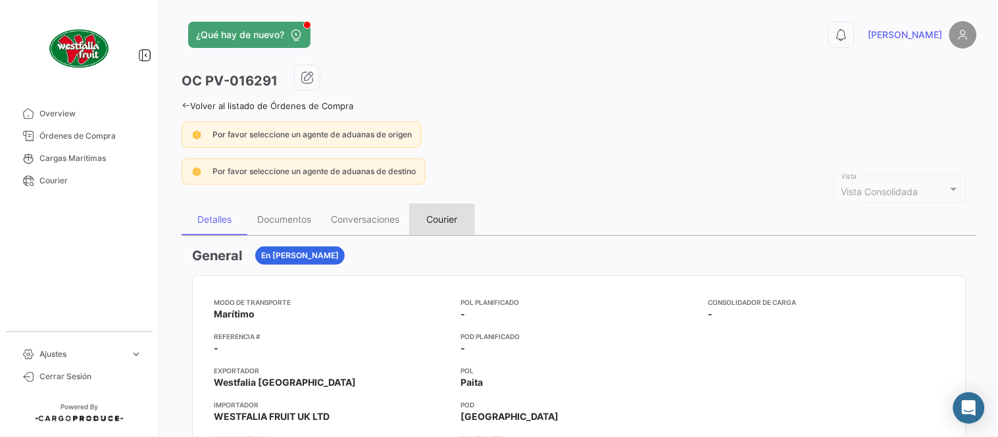
click at [436, 217] on div "Courier" at bounding box center [442, 219] width 31 height 11
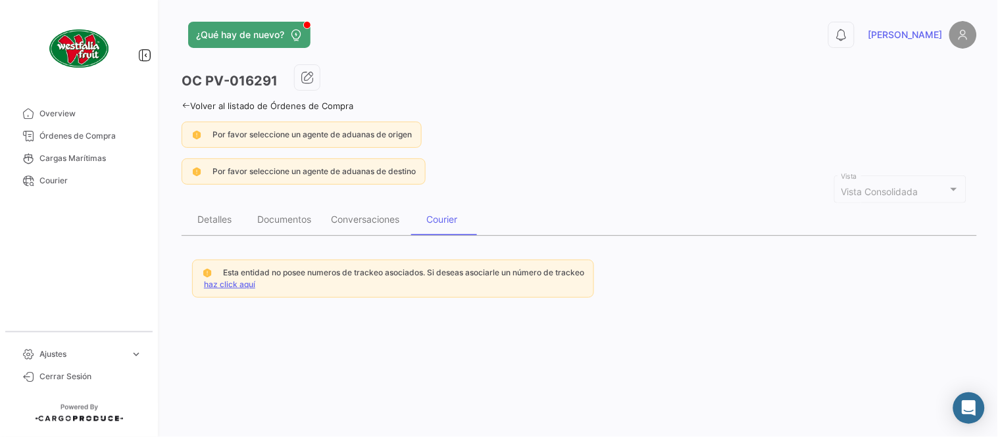
click at [241, 284] on link "haz click aquí" at bounding box center [229, 285] width 51 height 10
click at [217, 281] on link "haz click aquí" at bounding box center [229, 285] width 51 height 10
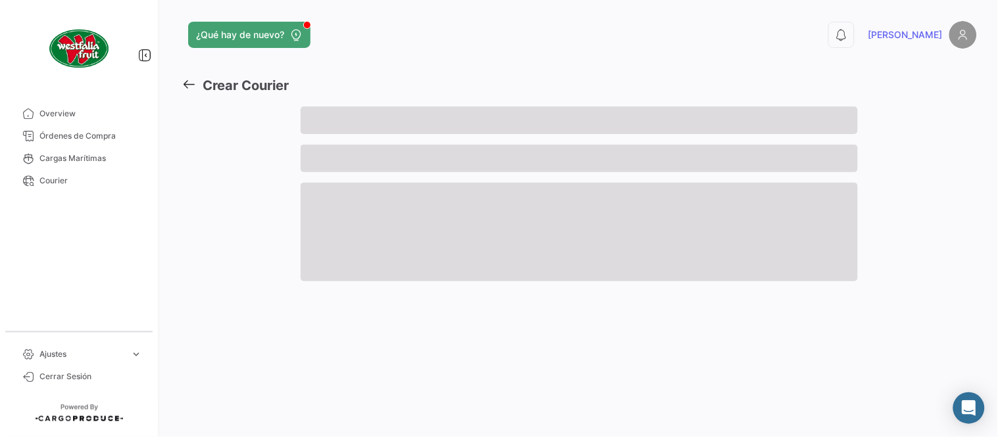
click at [241, 280] on div at bounding box center [241, 200] width 119 height 186
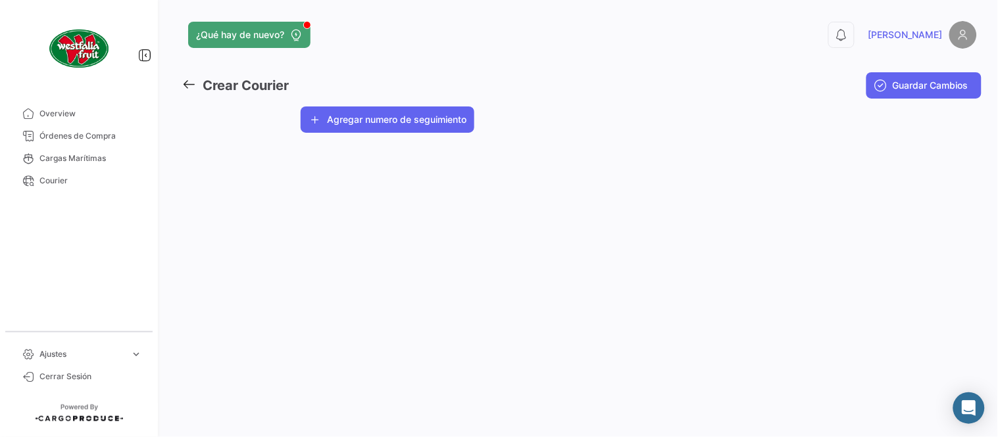
click at [344, 136] on div "¿Qué hay de nuevo? 0 [PERSON_NAME] Courier Guardar Cambios Westfalia Fruit Sele…" at bounding box center [579, 218] width 837 height 437
click at [350, 118] on button "Agregar numero de seguimiento" at bounding box center [388, 120] width 174 height 26
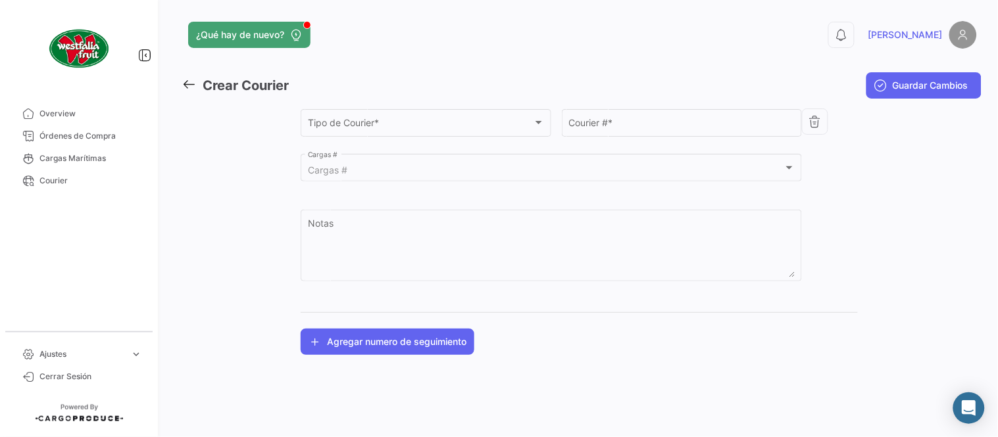
click at [350, 143] on div "Tipo de Courier * Tipo de Courier *" at bounding box center [426, 129] width 251 height 41
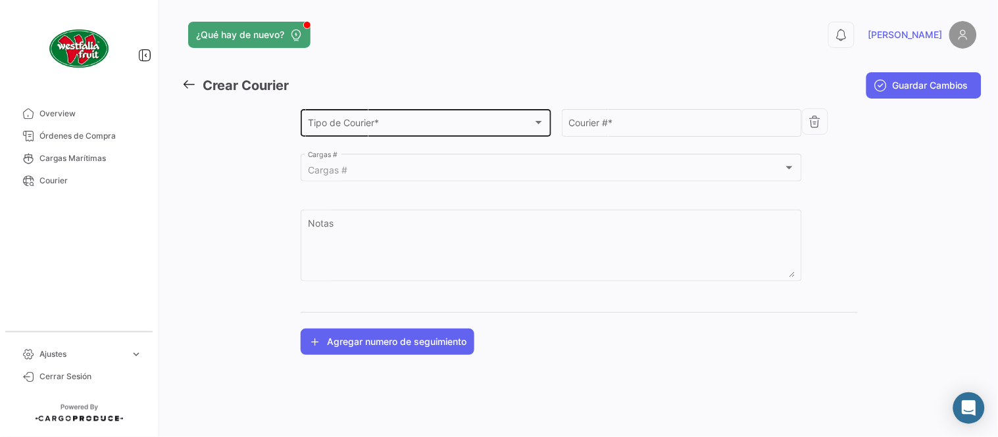
click at [351, 120] on span "Tipo de Courier *" at bounding box center [420, 125] width 225 height 11
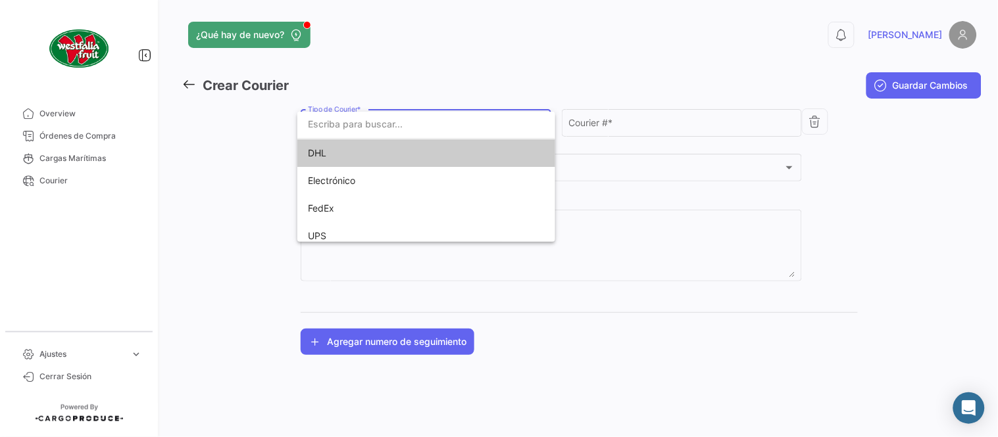
click at [343, 152] on span "DHL" at bounding box center [400, 153] width 184 height 28
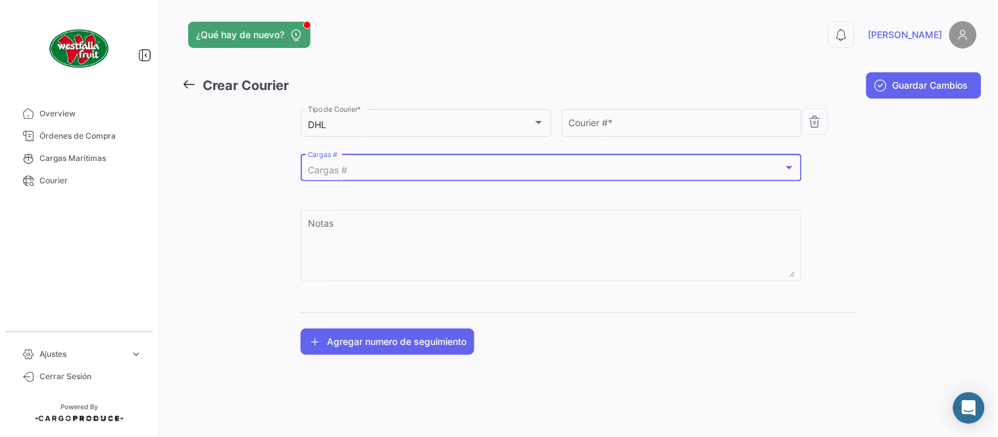
click at [345, 171] on mat-select-trigger "Cargas #" at bounding box center [327, 169] width 39 height 11
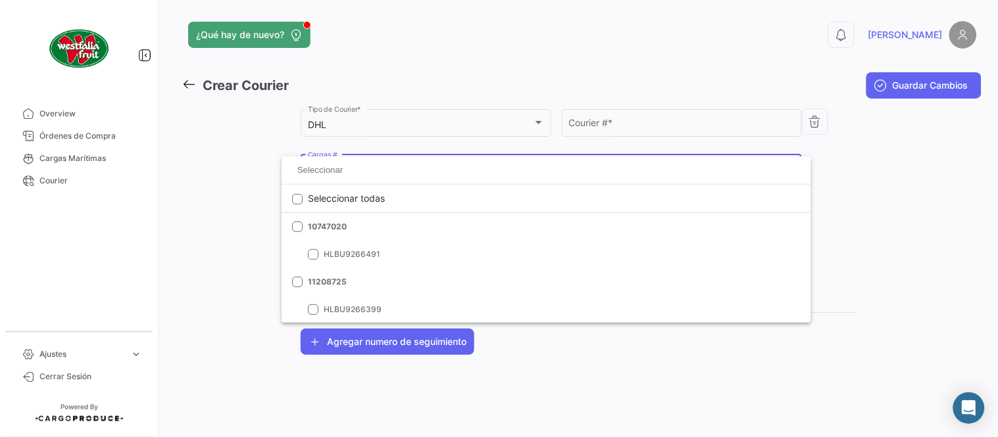
click at [345, 169] on input at bounding box center [546, 171] width 508 height 20
paste input "MBM230046422"
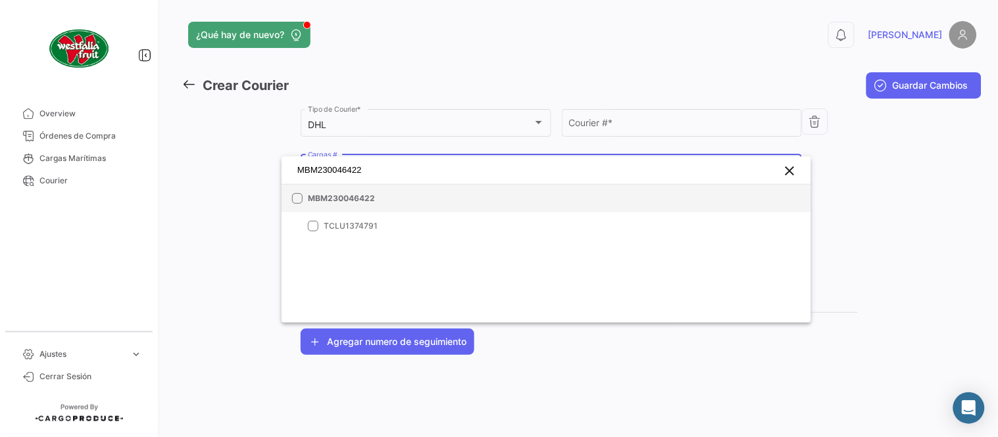
type input "MBM230046422"
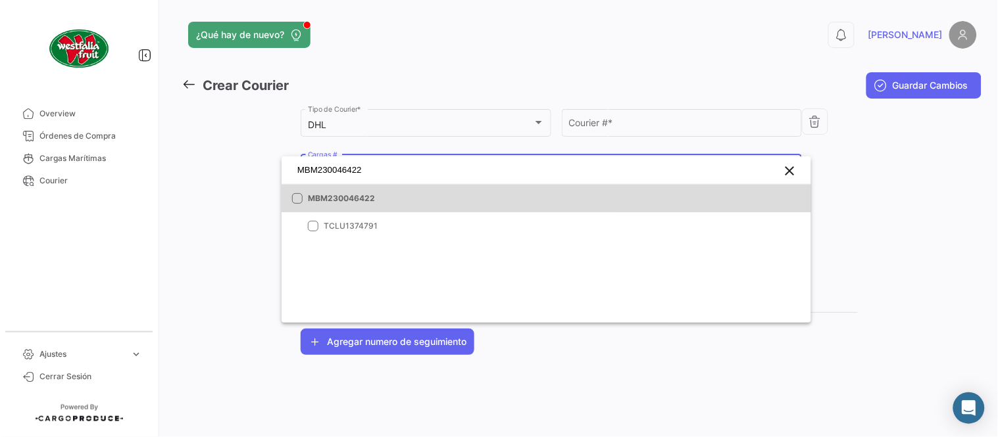
click at [347, 203] on span "MBM230046422" at bounding box center [400, 199] width 184 height 12
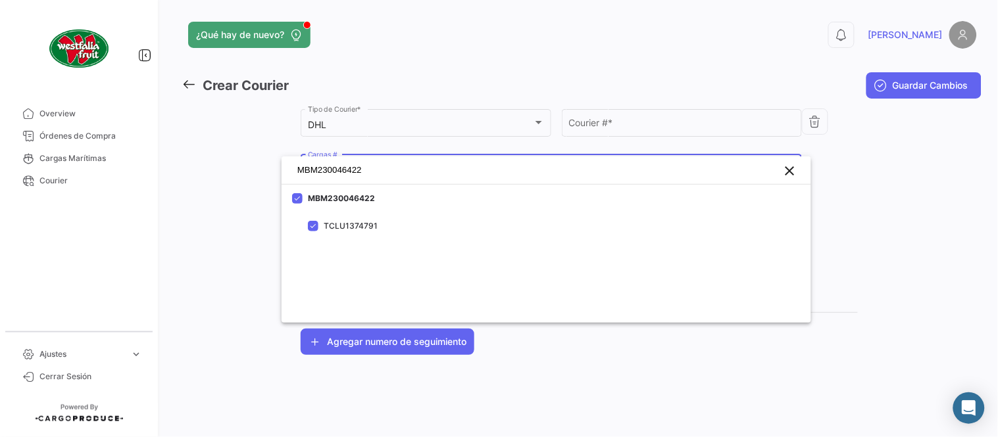
click at [587, 125] on div at bounding box center [499, 218] width 998 height 437
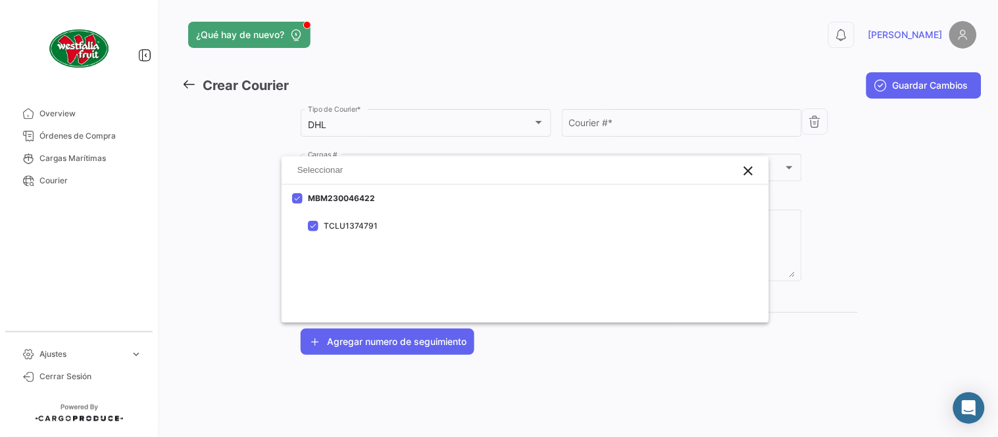
click at [587, 125] on input "Courier # *" at bounding box center [682, 125] width 226 height 11
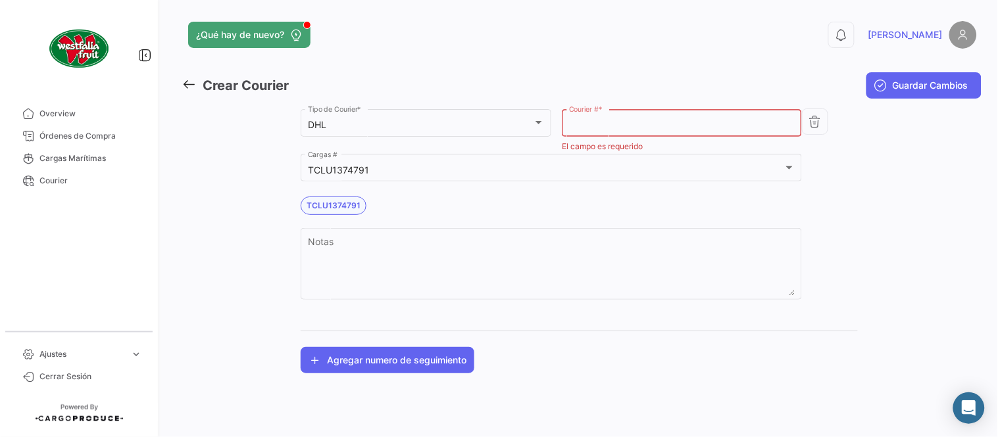
paste input "4480422951"
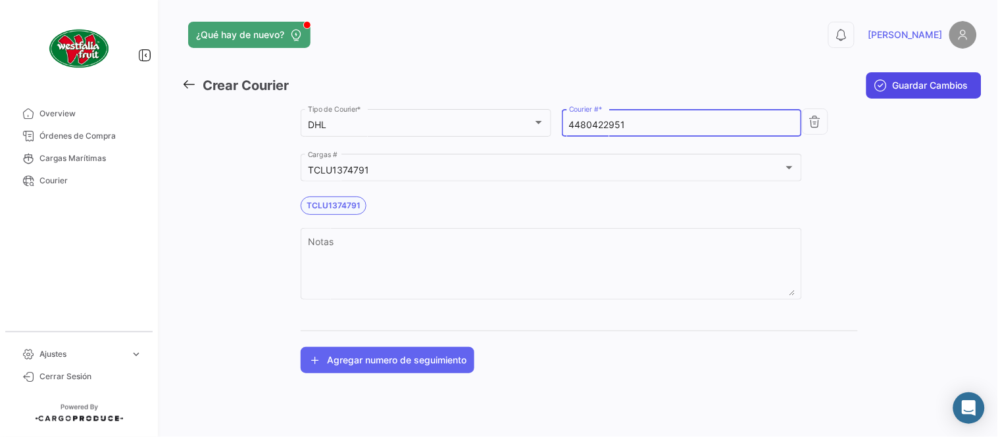
type input "4480422951"
click at [906, 84] on span "Guardar Cambios" at bounding box center [931, 85] width 76 height 13
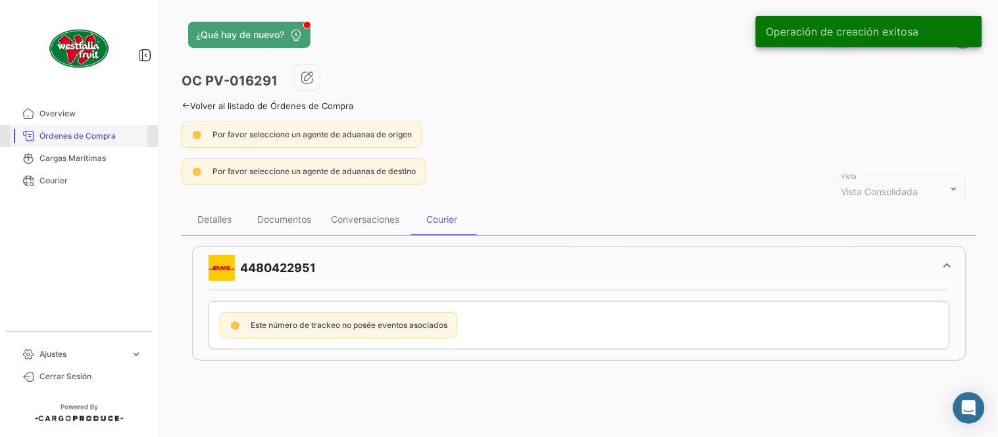
click at [99, 129] on link "Órdenes de Compra" at bounding box center [79, 136] width 137 height 22
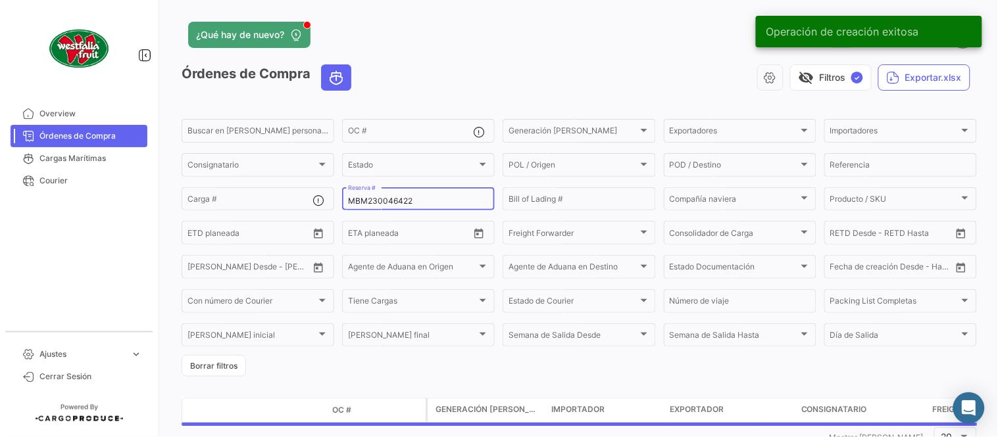
click at [392, 202] on input "MBM230046422" at bounding box center [418, 201] width 141 height 9
paste input "EBKG1360106"
type input "EBKG13601062"
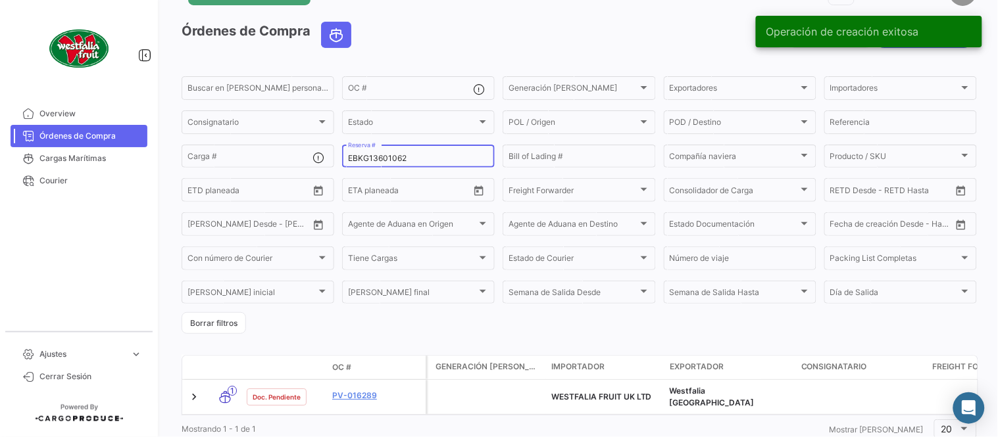
scroll to position [84, 0]
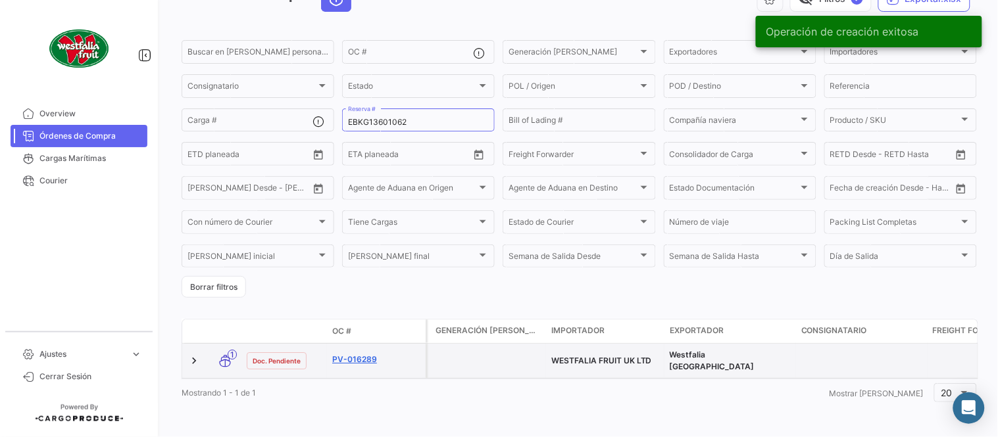
click at [362, 354] on link "PV-016289" at bounding box center [376, 360] width 88 height 12
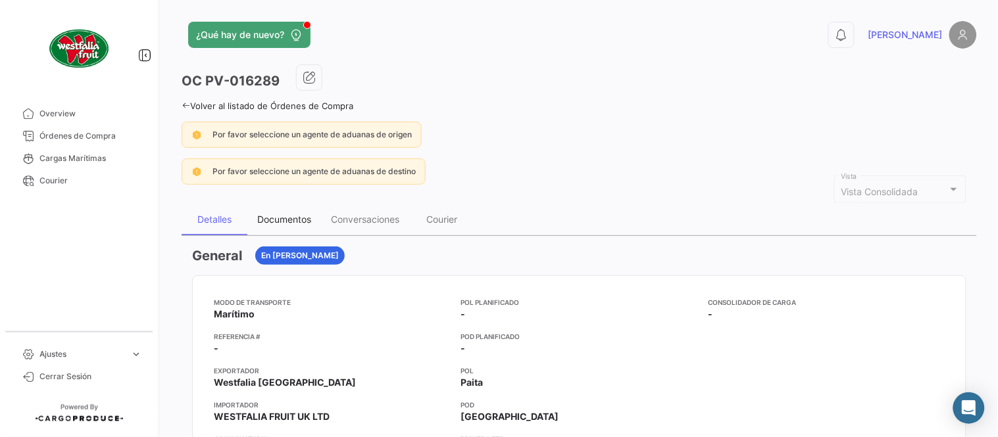
click at [299, 214] on div "Documentos" at bounding box center [284, 219] width 54 height 11
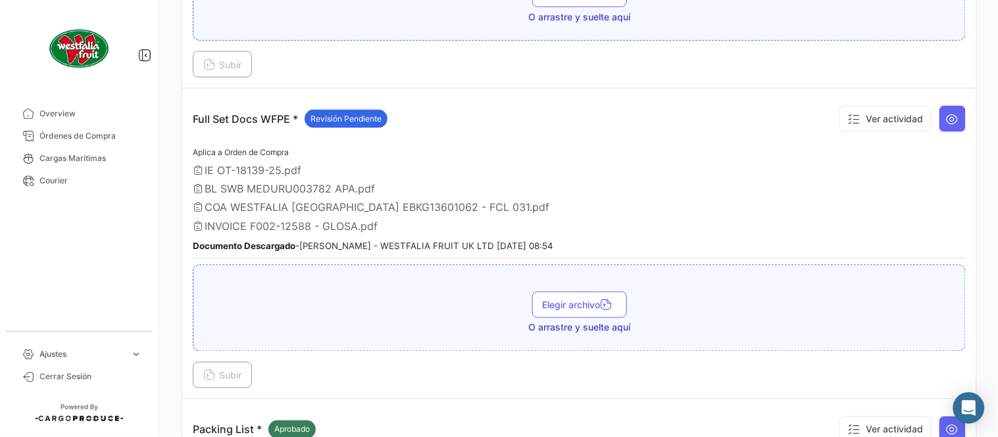
scroll to position [437, 0]
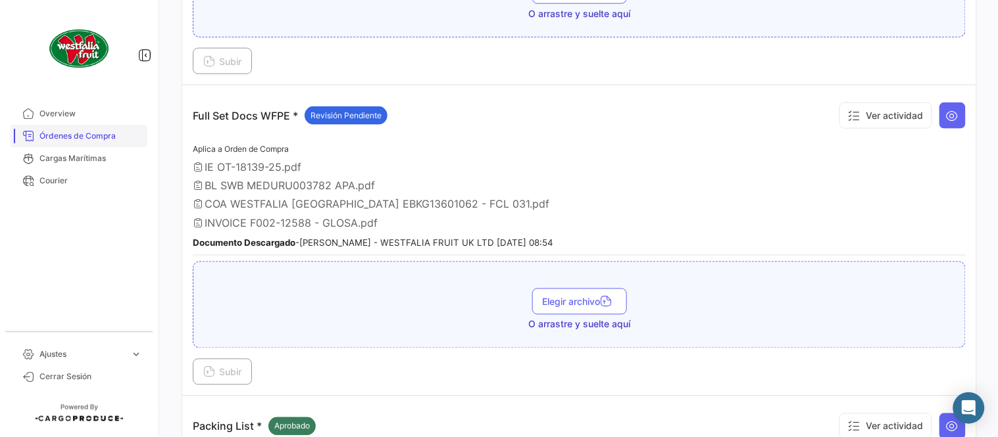
click at [70, 136] on span "Órdenes de Compra" at bounding box center [90, 136] width 103 height 12
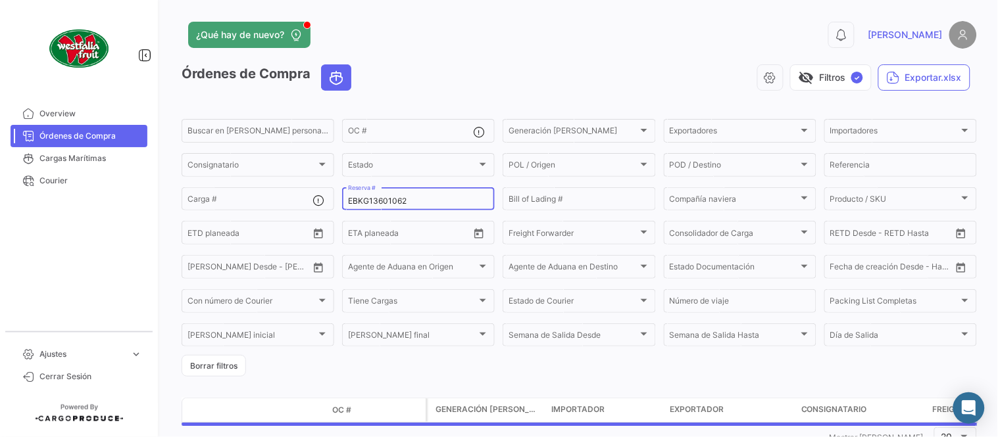
click at [372, 206] on div "EBKG13601062 Reserva #" at bounding box center [418, 199] width 141 height 26
click at [367, 201] on input "EBKG13601062" at bounding box center [418, 201] width 141 height 9
paste input "751500056668"
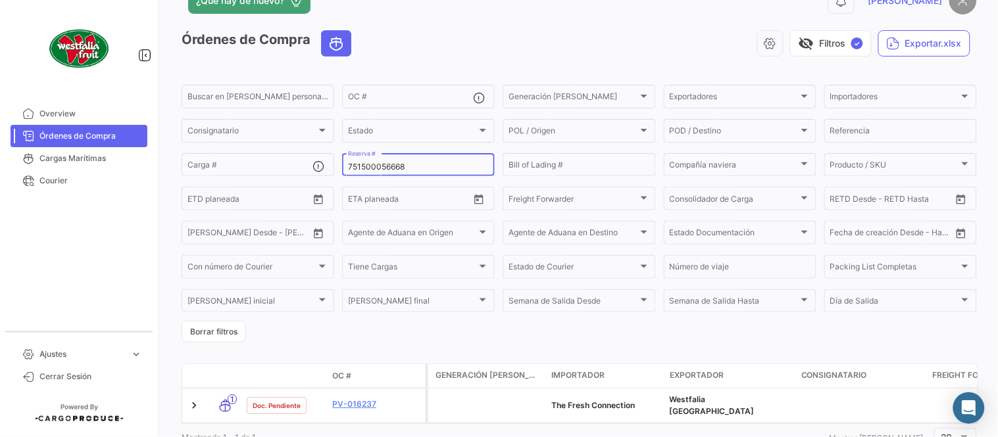
scroll to position [84, 0]
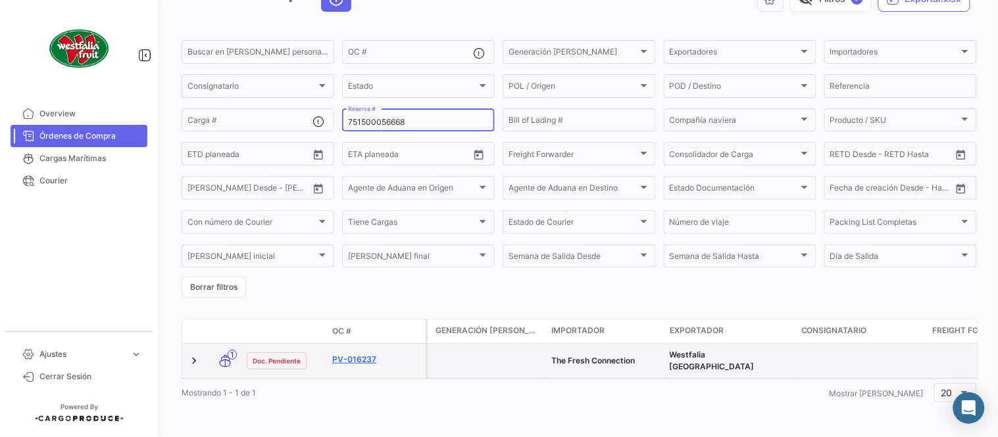
type input "751500056668"
click at [362, 354] on link "PV-016237" at bounding box center [376, 360] width 88 height 12
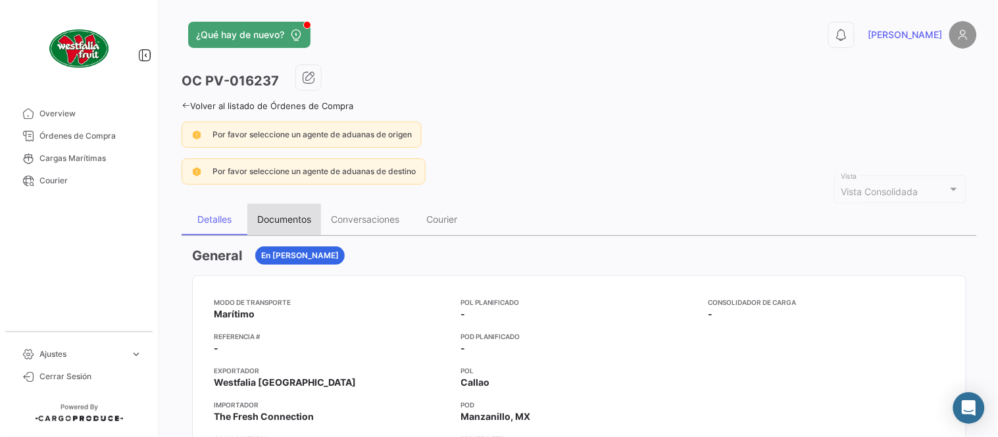
click at [284, 220] on div "Documentos" at bounding box center [284, 219] width 54 height 11
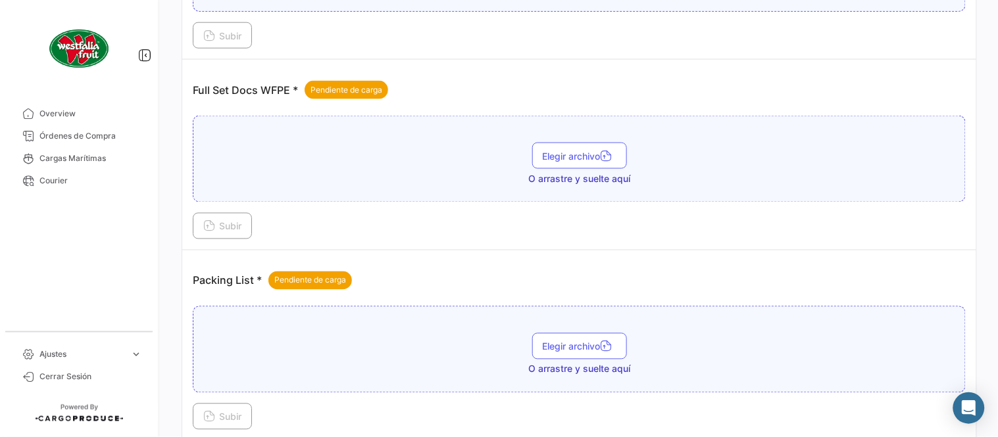
scroll to position [530, 0]
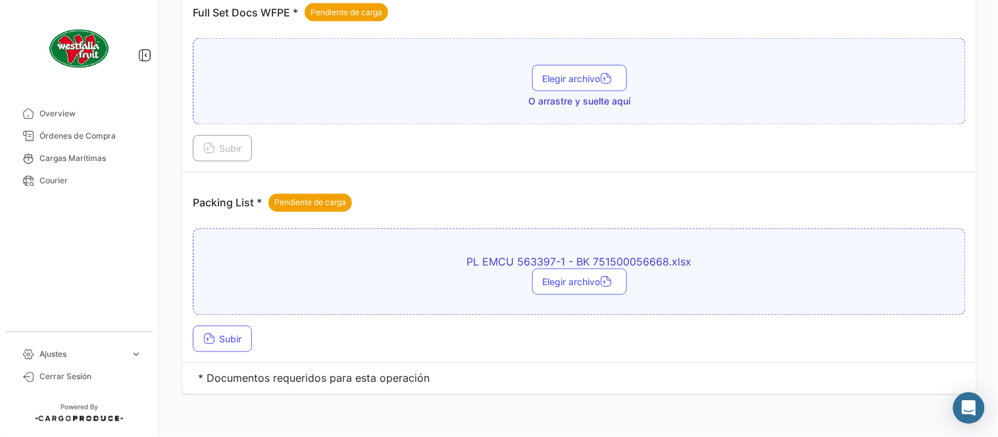
click at [219, 359] on td "Packing List * Pendiente de carga PL EMCU 563397-1 - BK 751500056668.xlsx Elegi…" at bounding box center [579, 268] width 794 height 191
click at [222, 343] on span "Subir" at bounding box center [222, 339] width 38 height 11
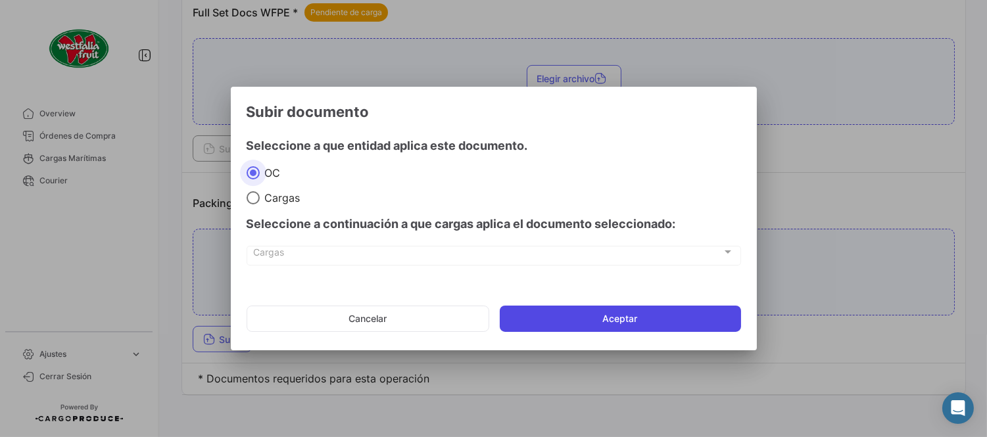
click at [566, 328] on button "Aceptar" at bounding box center [620, 319] width 241 height 26
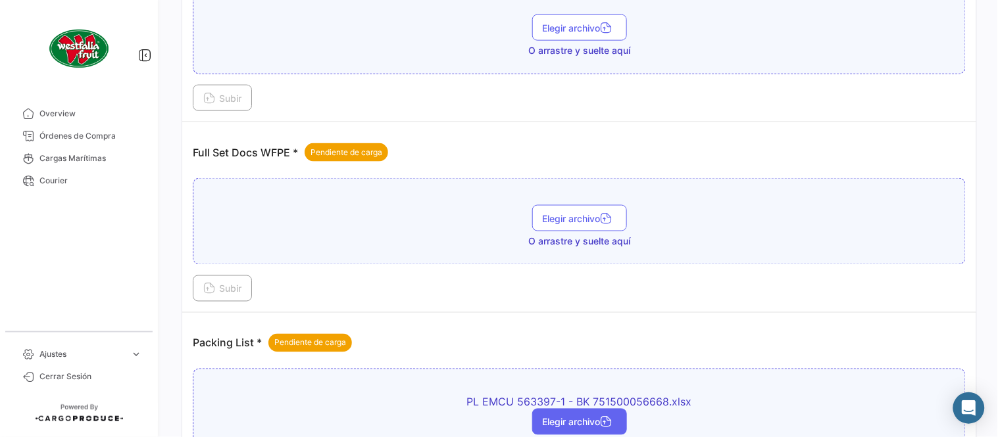
scroll to position [384, 0]
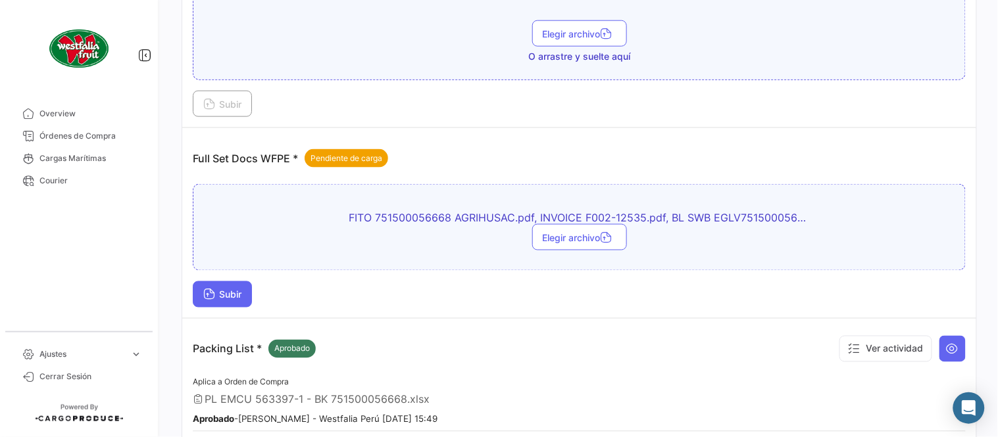
click at [200, 291] on button "Subir" at bounding box center [222, 295] width 59 height 26
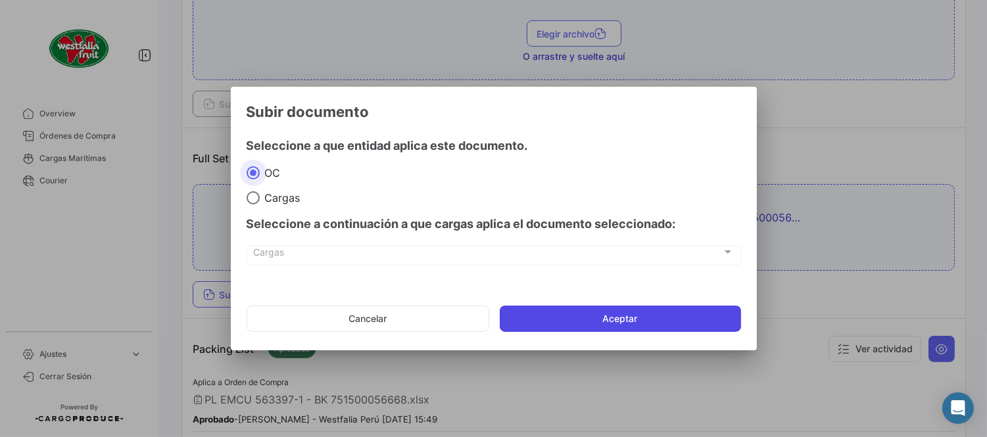
click at [542, 322] on button "Aceptar" at bounding box center [620, 319] width 241 height 26
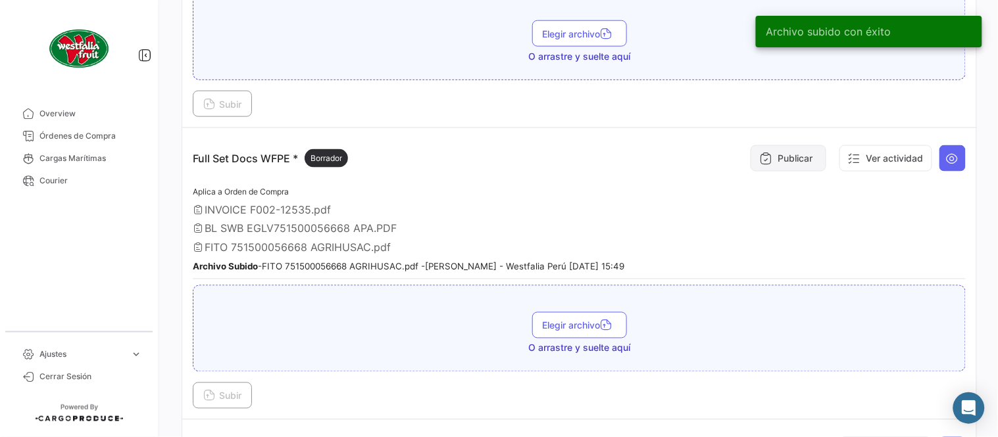
click at [773, 162] on button "Publicar" at bounding box center [789, 158] width 76 height 26
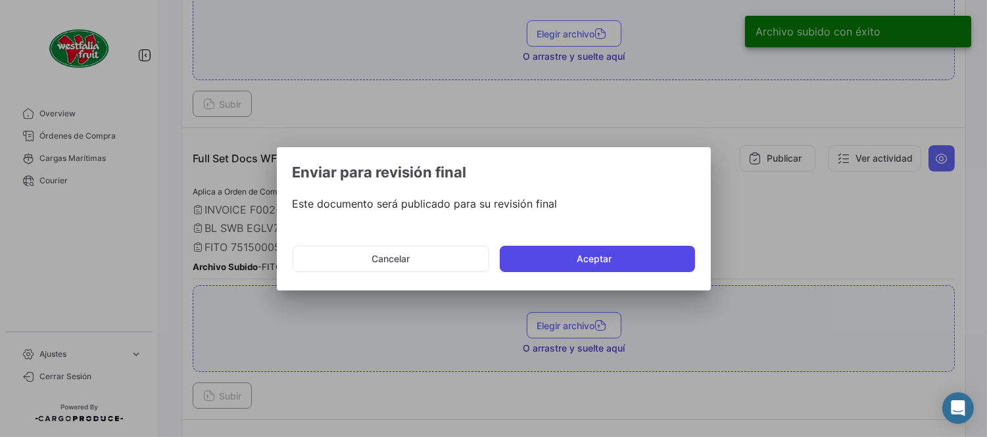
click at [572, 264] on button "Aceptar" at bounding box center [597, 259] width 195 height 26
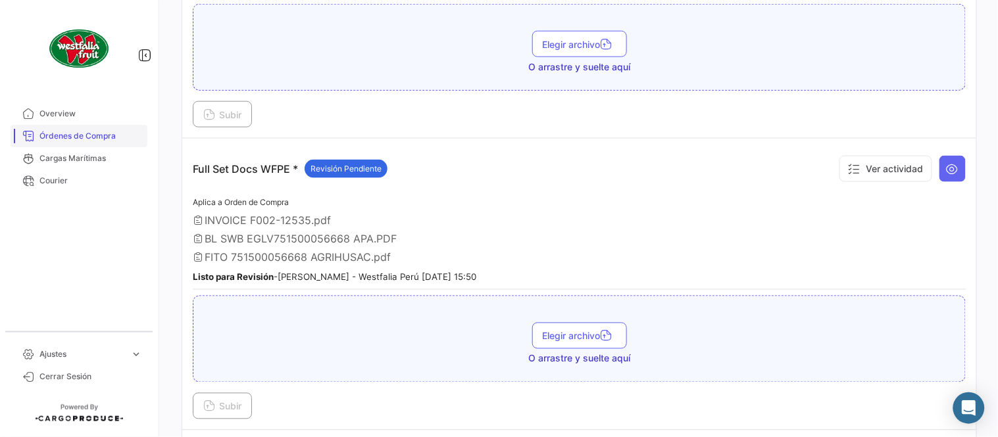
click at [93, 134] on span "Órdenes de Compra" at bounding box center [90, 136] width 103 height 12
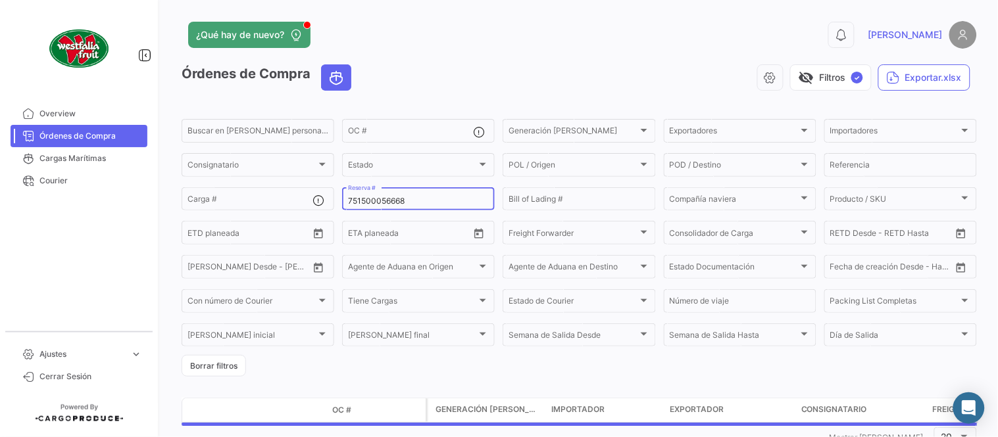
click at [363, 202] on input "751500056668" at bounding box center [418, 201] width 141 height 9
paste input "76"
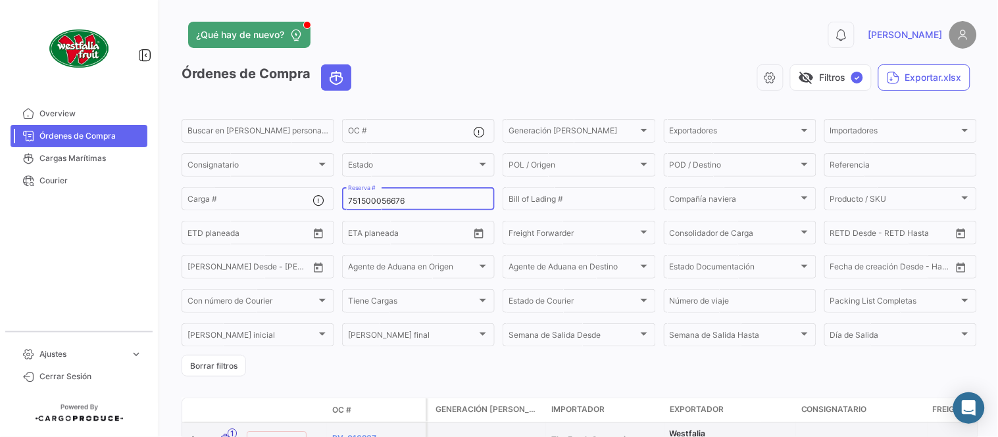
type input "751500056676"
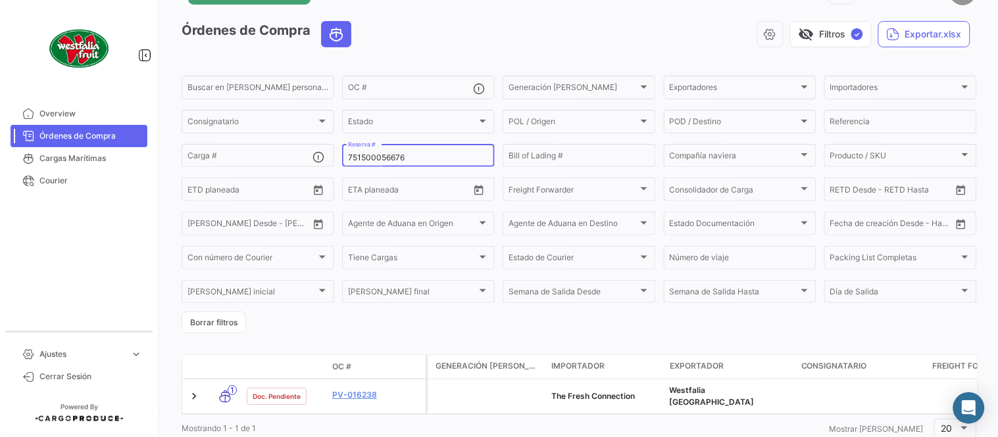
scroll to position [84, 0]
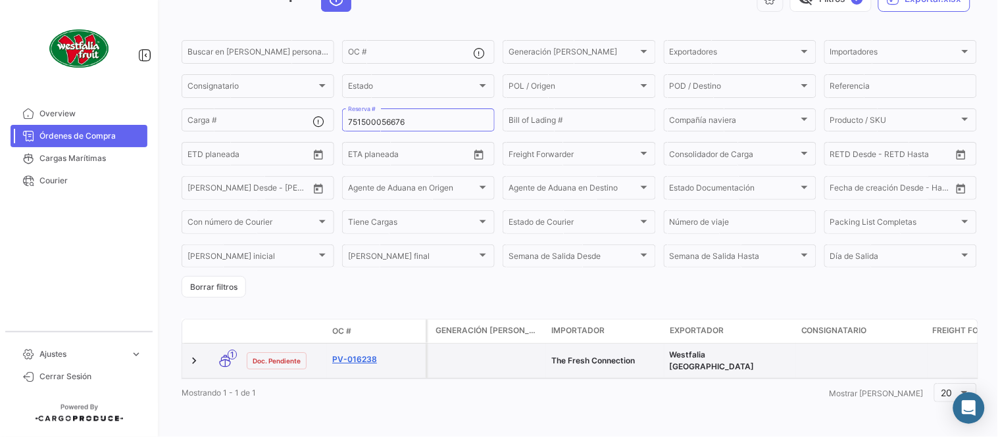
click at [357, 355] on link "PV-016238" at bounding box center [376, 360] width 88 height 12
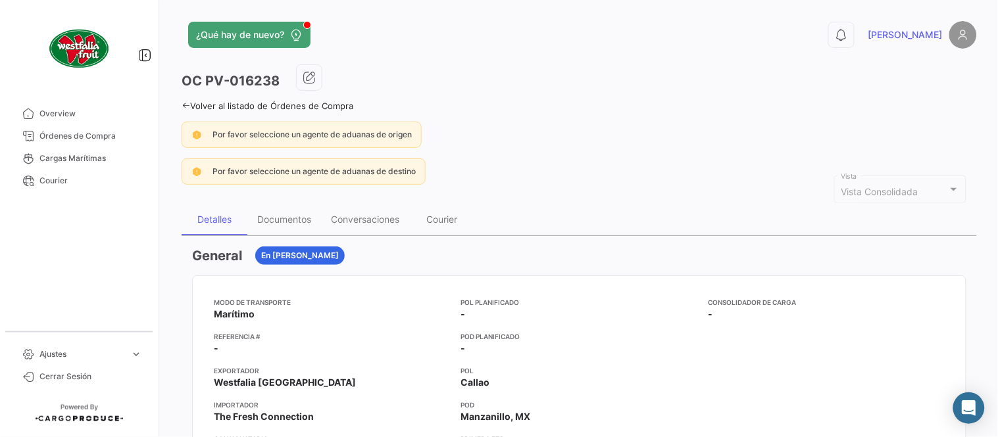
click at [285, 219] on div "Documentos" at bounding box center [284, 219] width 54 height 11
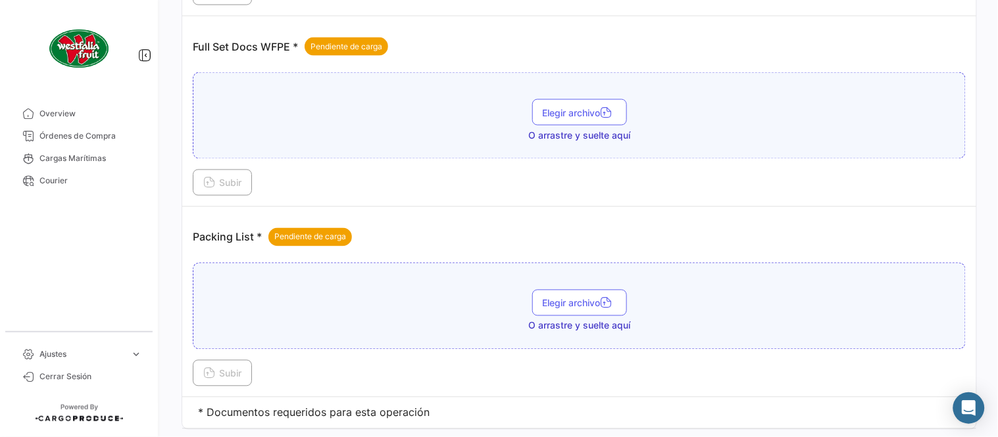
scroll to position [530, 0]
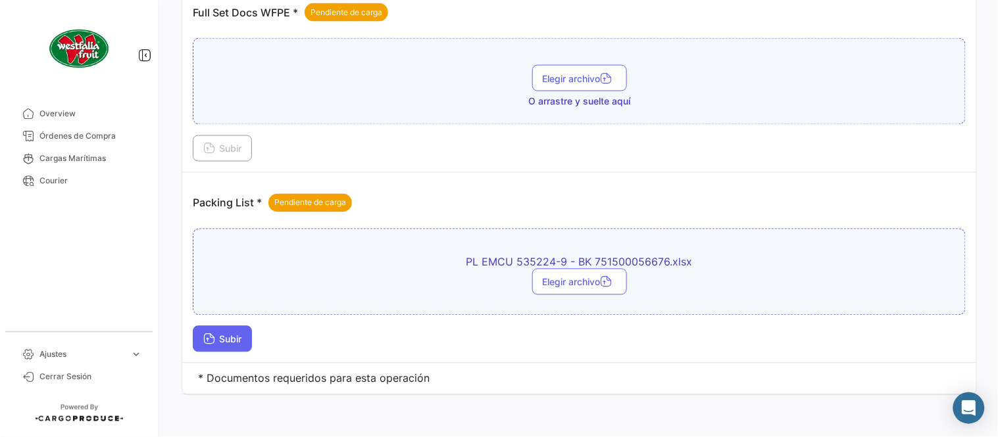
click at [212, 332] on button "Subir" at bounding box center [222, 339] width 59 height 26
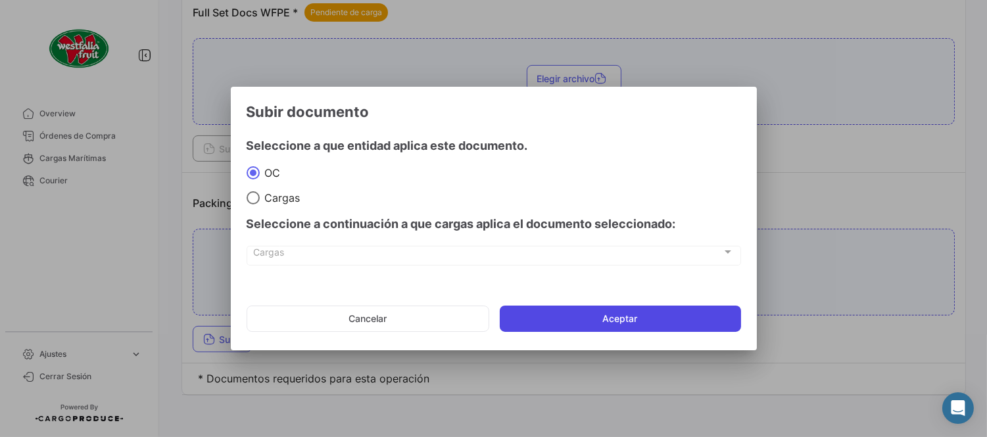
click at [505, 326] on button "Aceptar" at bounding box center [620, 319] width 241 height 26
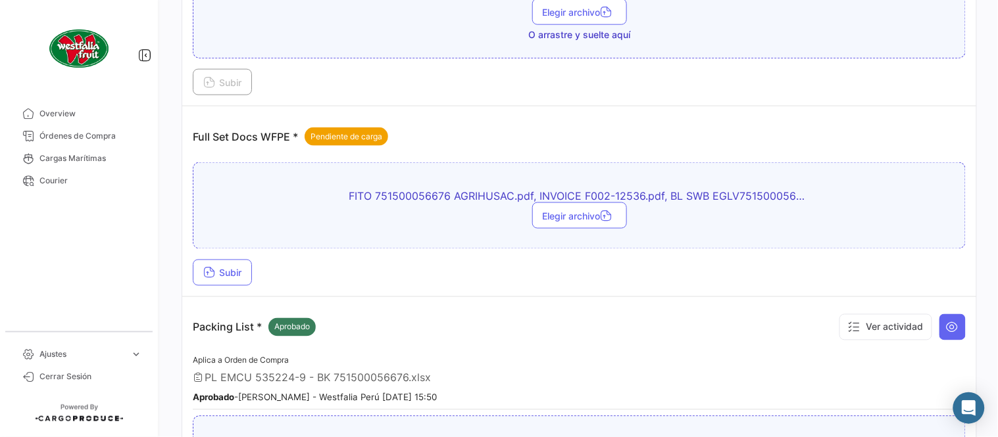
scroll to position [384, 0]
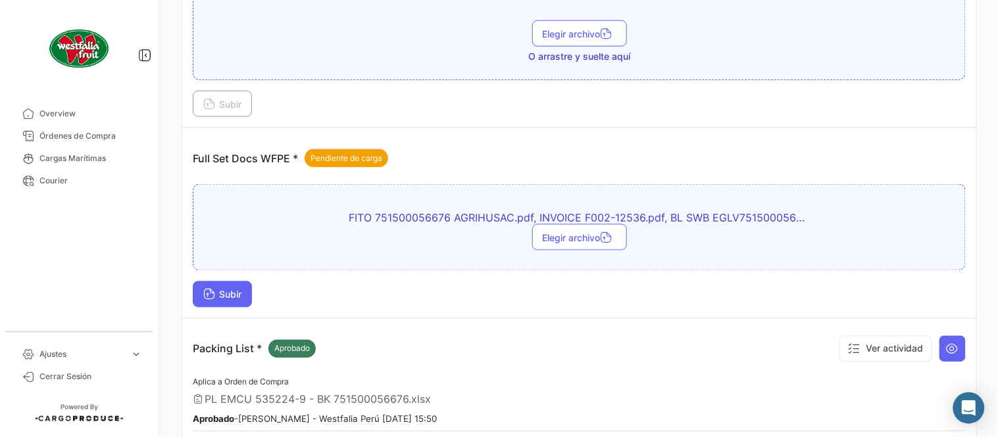
click at [241, 299] on button "Subir" at bounding box center [222, 295] width 59 height 26
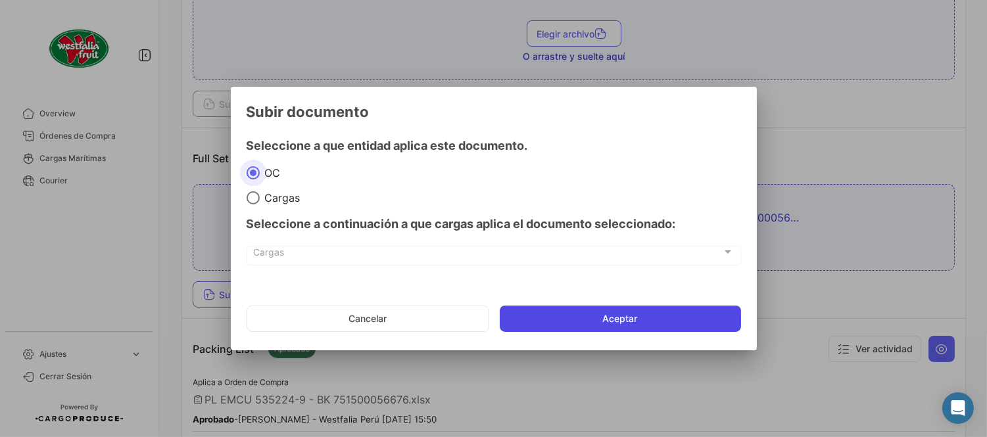
drag, startPoint x: 511, startPoint y: 325, endPoint x: 516, endPoint y: 313, distance: 12.7
click at [512, 323] on button "Aceptar" at bounding box center [620, 319] width 241 height 26
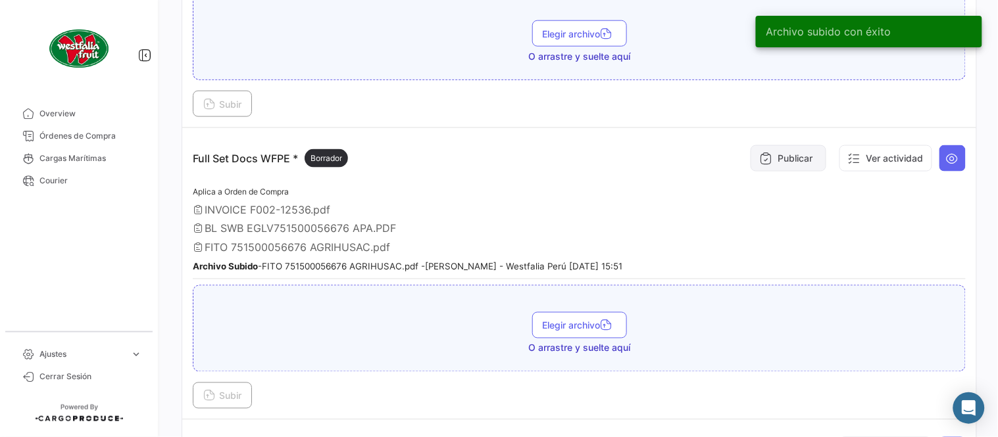
click at [755, 169] on button "Publicar" at bounding box center [789, 158] width 76 height 26
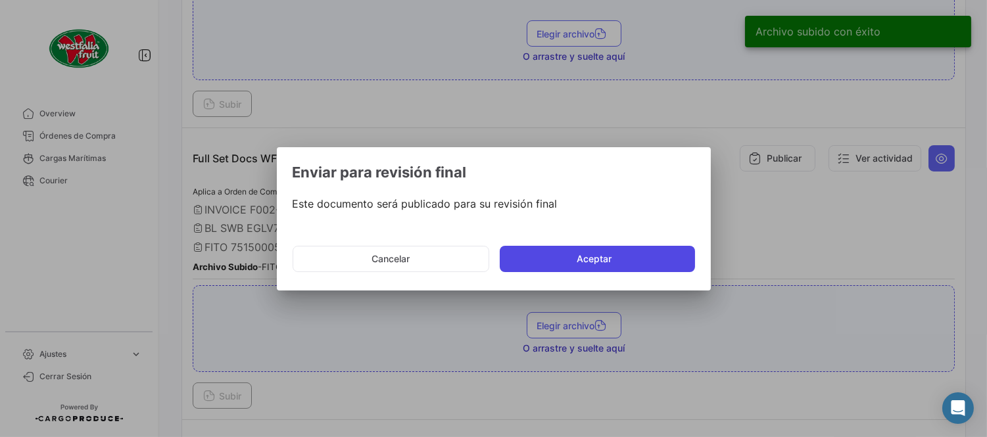
drag, startPoint x: 589, startPoint y: 240, endPoint x: 580, endPoint y: 258, distance: 20.0
click at [589, 241] on mat-dialog-actions "Cancelar Aceptar" at bounding box center [494, 259] width 403 height 45
click at [580, 258] on button "Aceptar" at bounding box center [597, 259] width 195 height 26
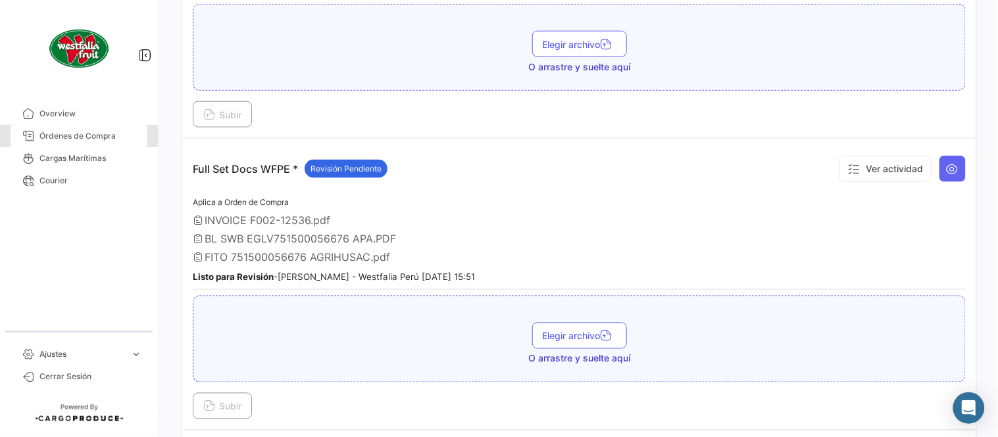
drag, startPoint x: 90, startPoint y: 128, endPoint x: 175, endPoint y: 152, distance: 88.1
click at [89, 128] on link "Órdenes de Compra" at bounding box center [79, 136] width 137 height 22
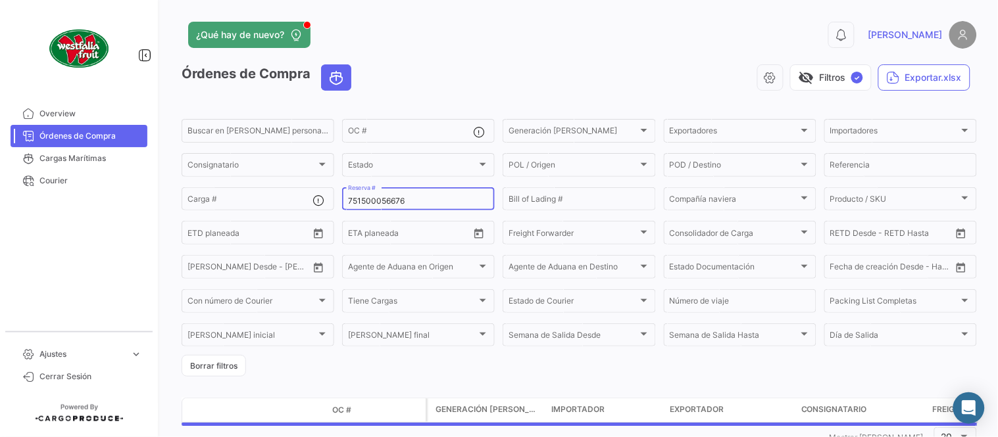
click at [366, 201] on input "751500056676" at bounding box center [418, 201] width 141 height 9
paste input "84"
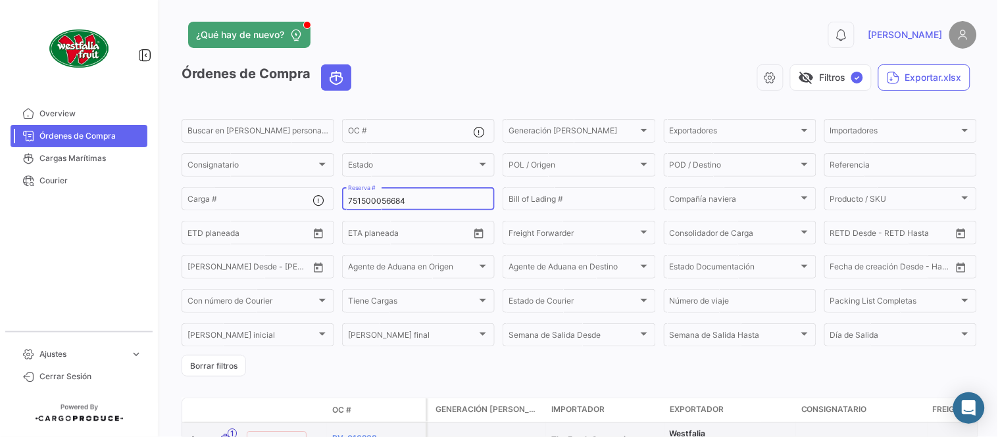
type input "751500056684"
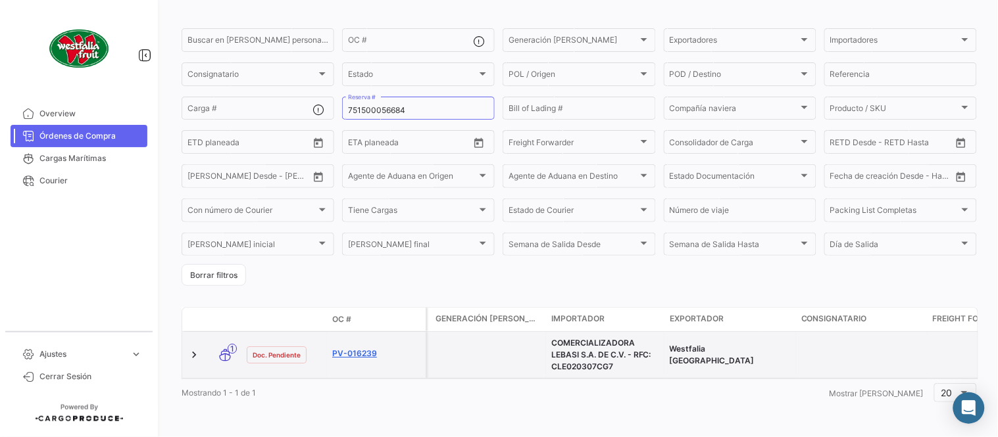
click at [353, 348] on link "PV-016239" at bounding box center [376, 354] width 88 height 12
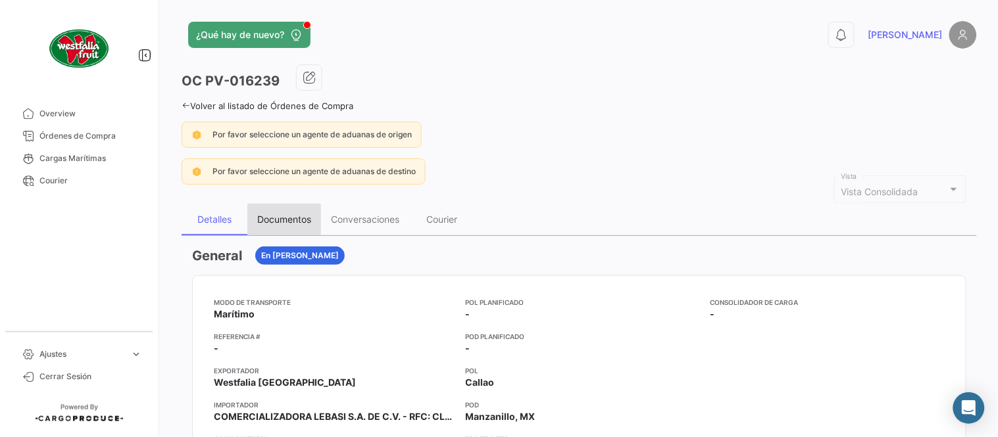
click at [306, 221] on div "Documentos" at bounding box center [284, 219] width 54 height 11
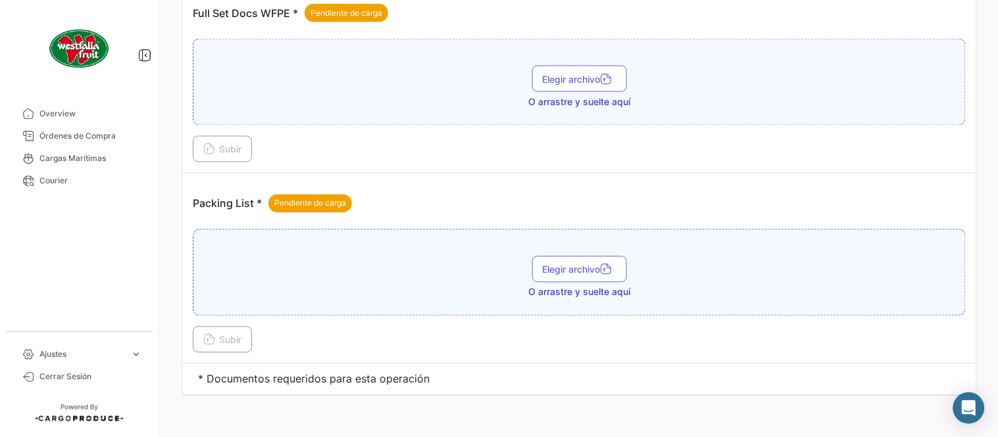
scroll to position [530, 0]
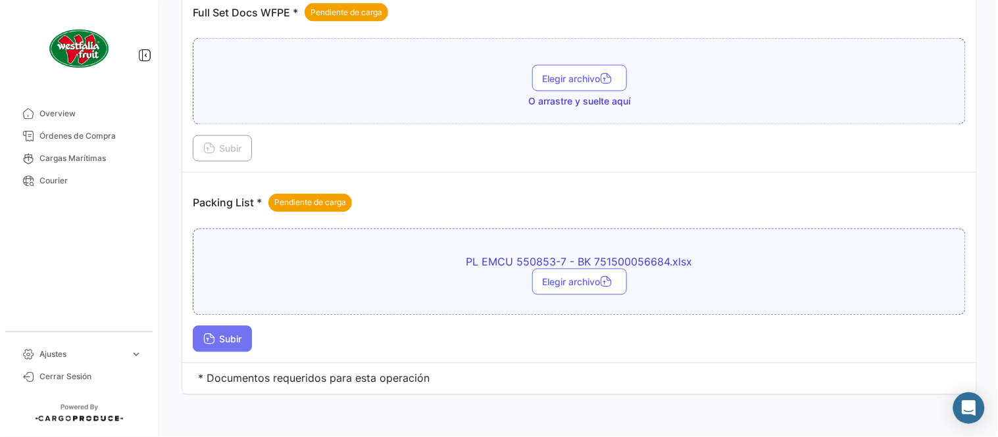
click at [239, 337] on span "Subir" at bounding box center [222, 339] width 38 height 11
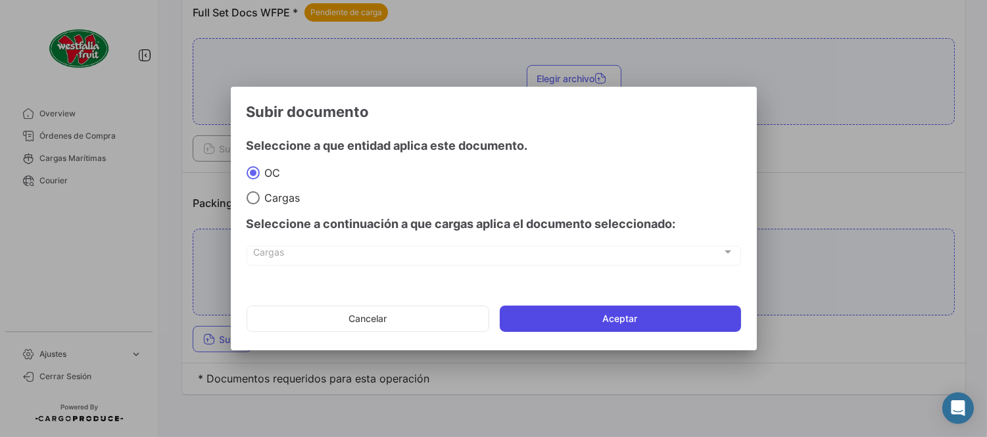
click at [546, 316] on button "Aceptar" at bounding box center [620, 319] width 241 height 26
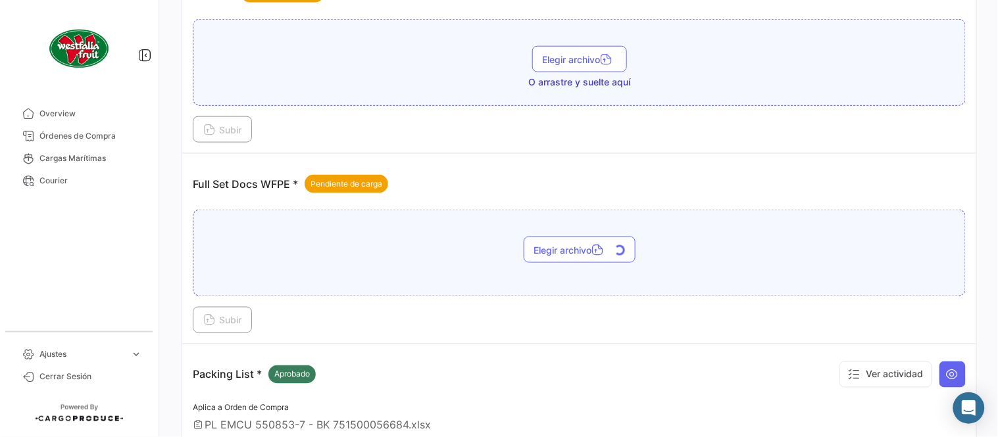
scroll to position [384, 0]
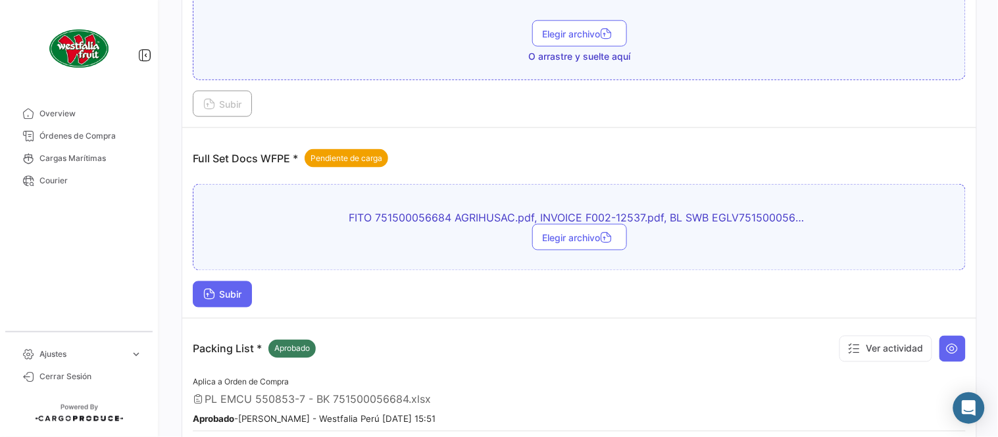
click at [219, 297] on span "Subir" at bounding box center [222, 294] width 38 height 11
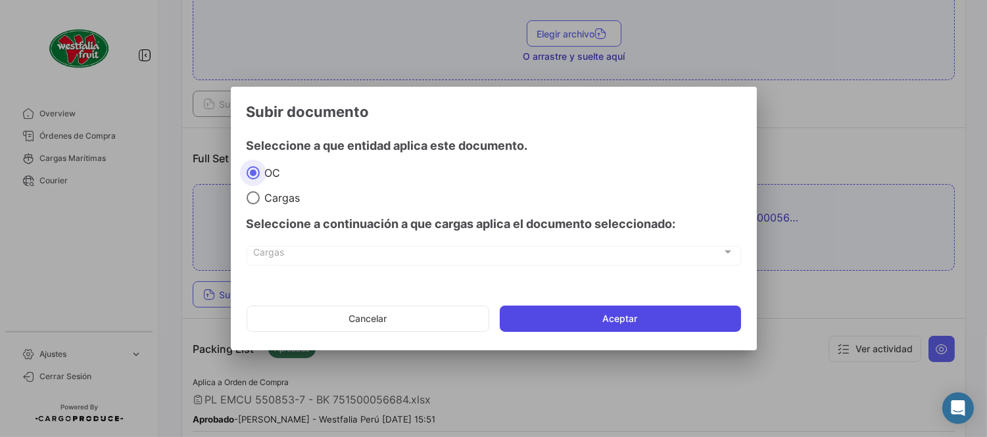
click at [614, 320] on button "Aceptar" at bounding box center [620, 319] width 241 height 26
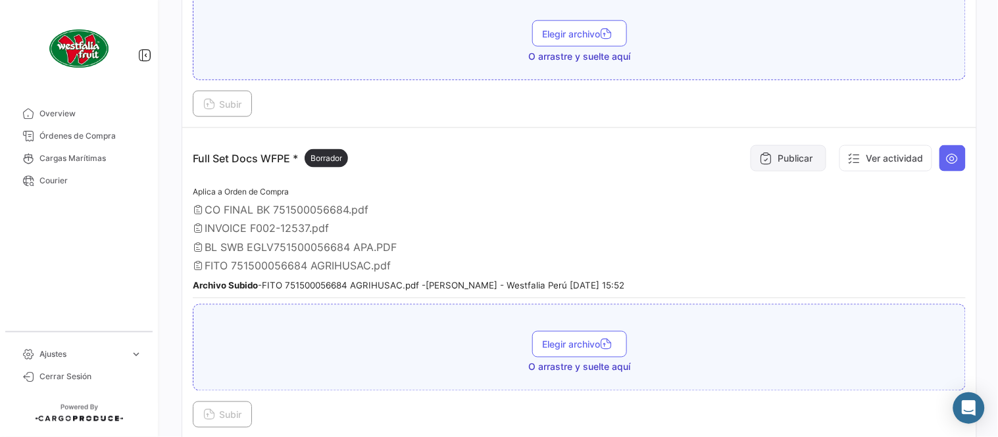
click at [785, 161] on button "Publicar" at bounding box center [789, 158] width 76 height 26
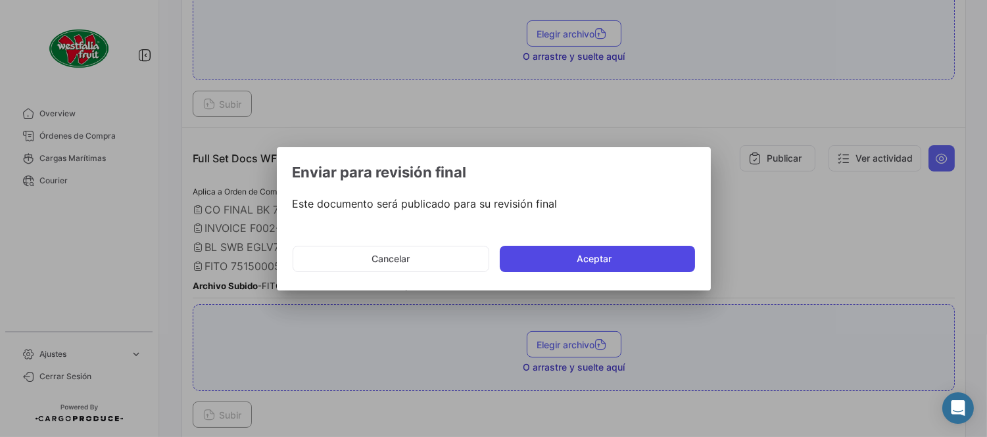
click at [621, 257] on button "Aceptar" at bounding box center [597, 259] width 195 height 26
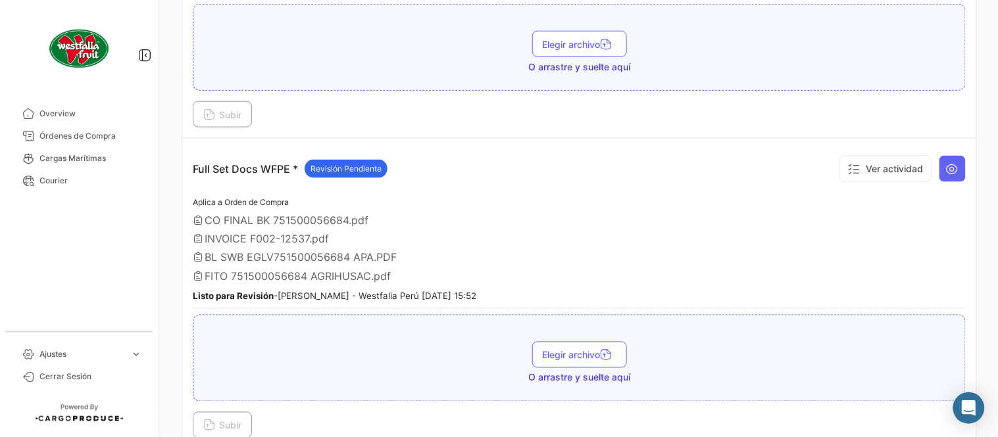
scroll to position [165, 0]
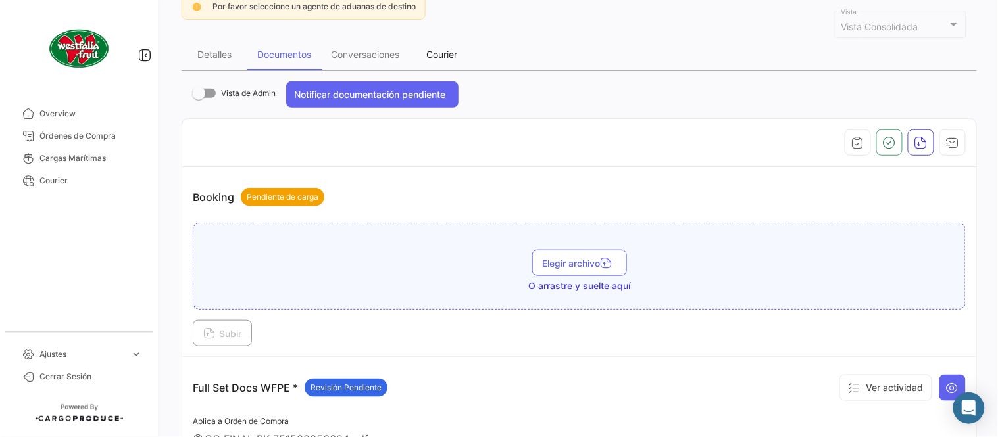
click at [437, 54] on div "Courier" at bounding box center [442, 54] width 31 height 11
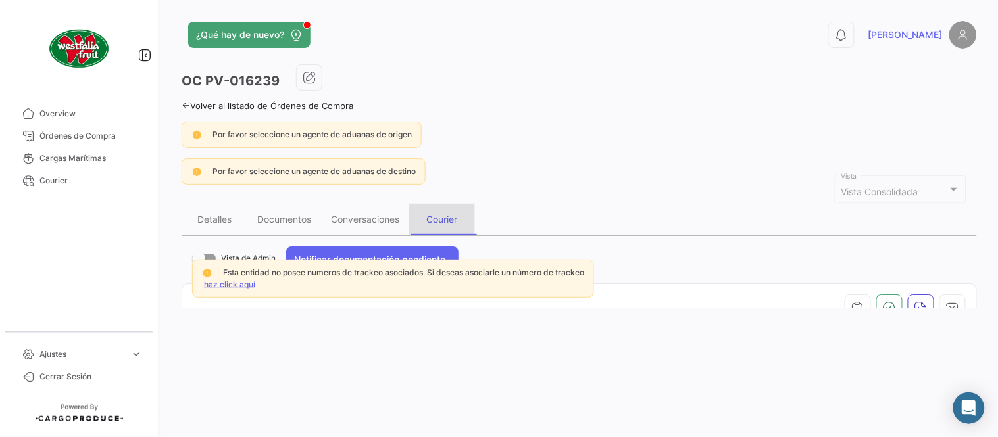
scroll to position [0, 0]
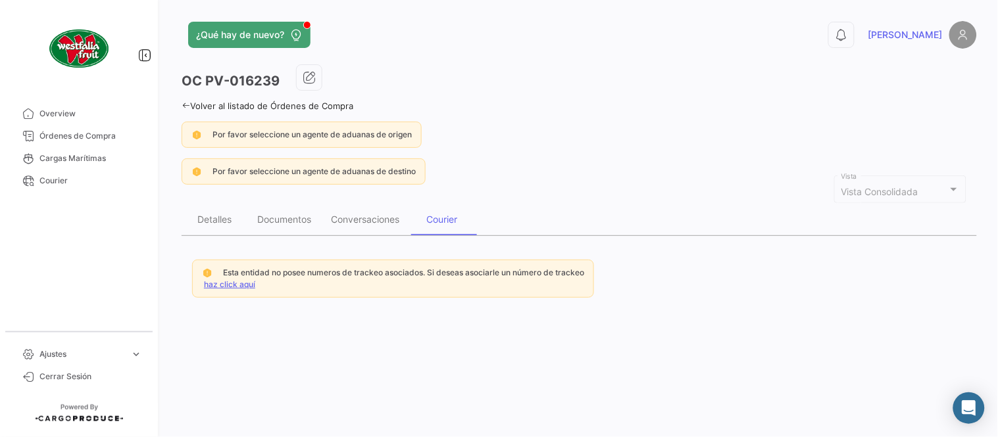
click at [232, 280] on link "haz click aquí" at bounding box center [229, 285] width 51 height 10
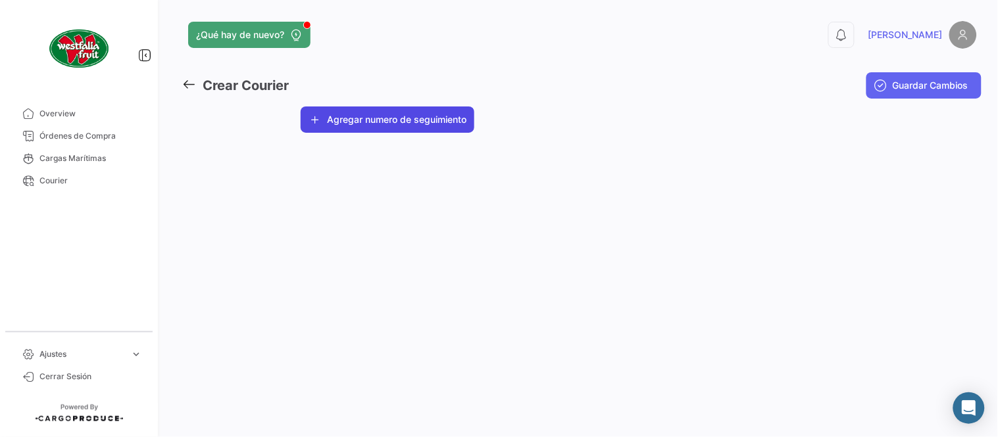
click at [357, 125] on button "Agregar numero de seguimiento" at bounding box center [388, 120] width 174 height 26
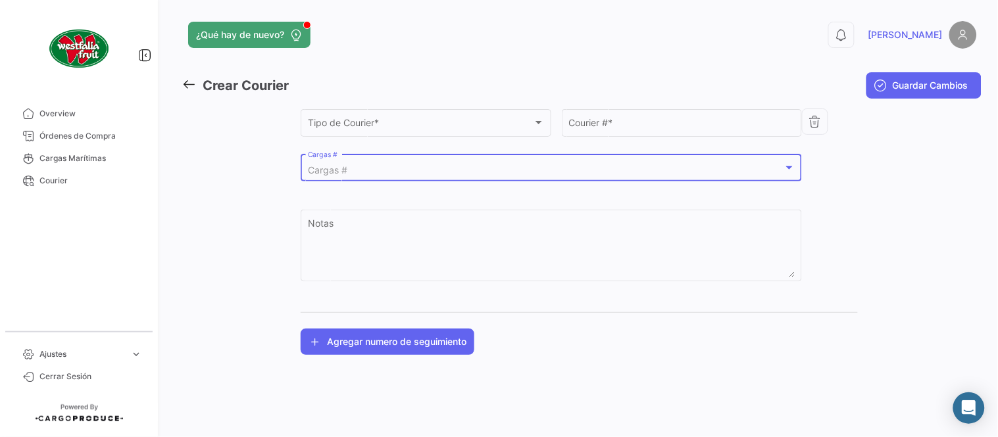
click at [422, 166] on div "Cargas #" at bounding box center [546, 170] width 476 height 11
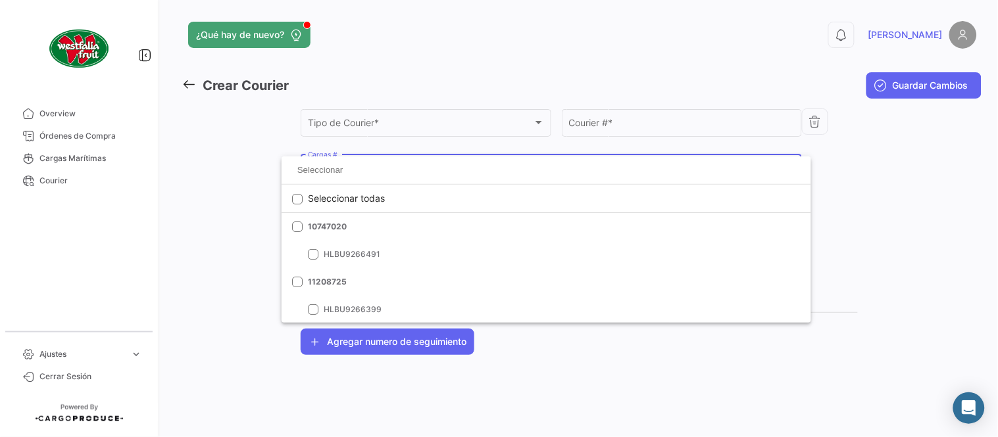
click at [370, 142] on div at bounding box center [499, 218] width 998 height 437
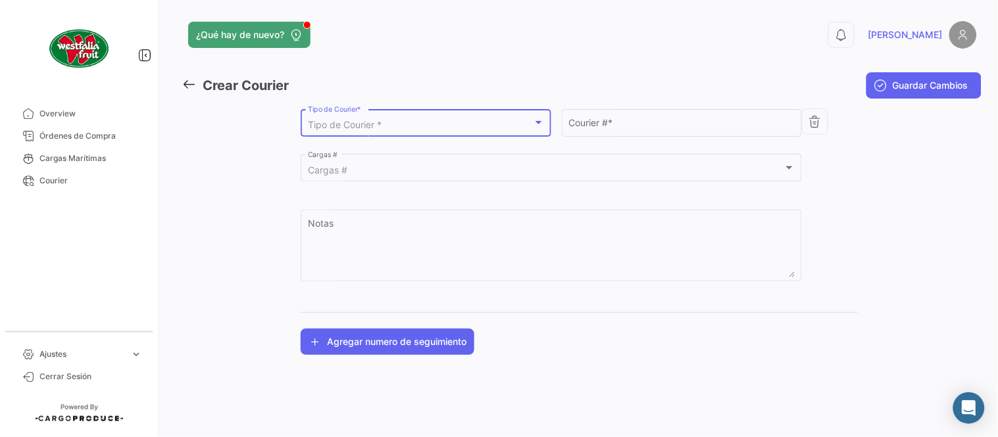
click at [369, 130] on span "Tipo de Courier *" at bounding box center [345, 124] width 74 height 11
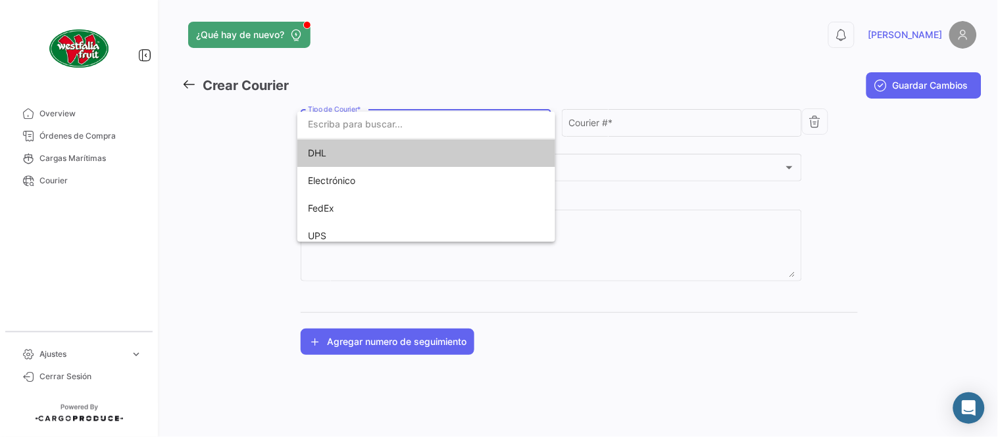
click at [334, 149] on span "DHL" at bounding box center [400, 153] width 184 height 28
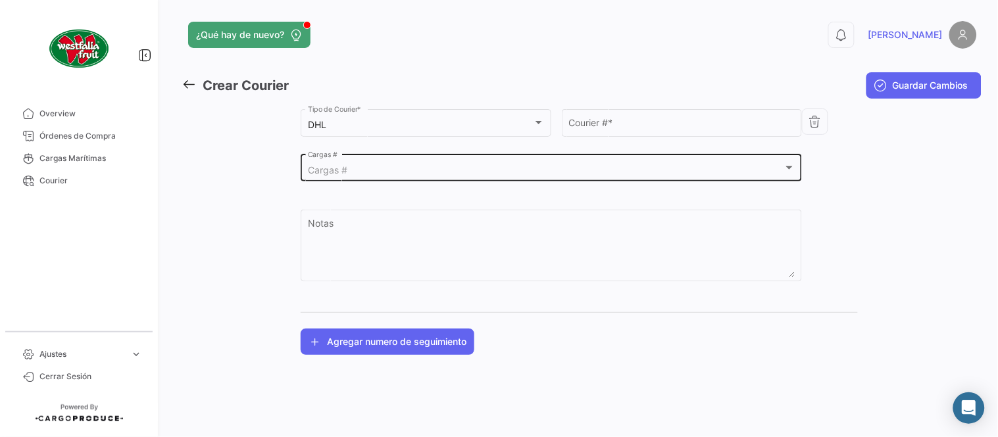
click at [358, 160] on div "Cargas # Cargas #" at bounding box center [551, 167] width 487 height 30
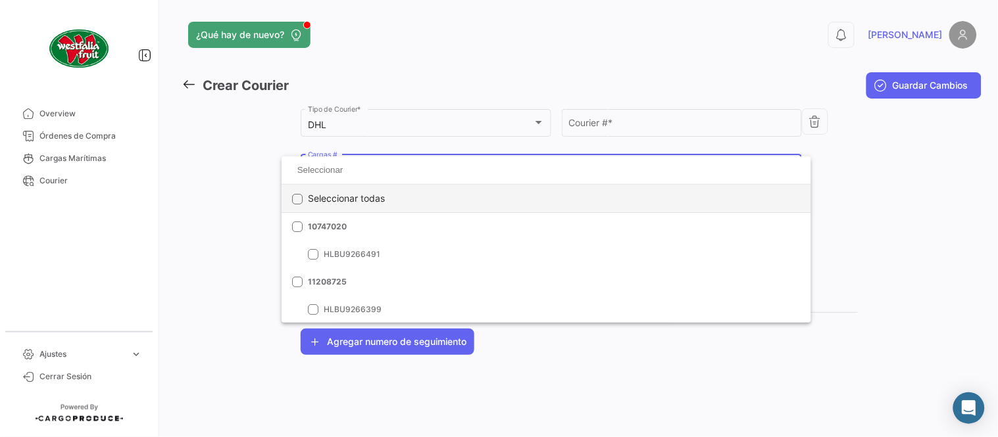
click at [338, 195] on span "Seleccionar todas" at bounding box center [346, 199] width 77 height 28
click at [334, 198] on span "Deseleccionar todas" at bounding box center [351, 199] width 87 height 28
checkbox input "false"
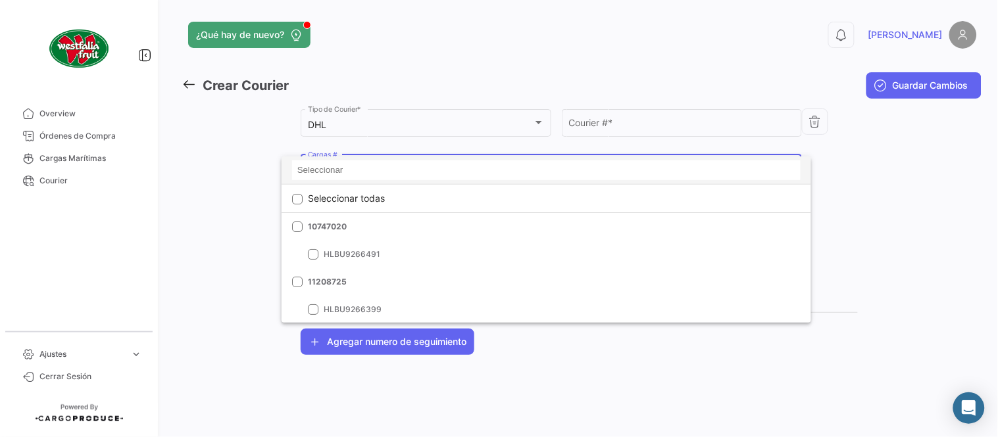
click at [340, 170] on input at bounding box center [546, 171] width 508 height 20
paste input "751500056684"
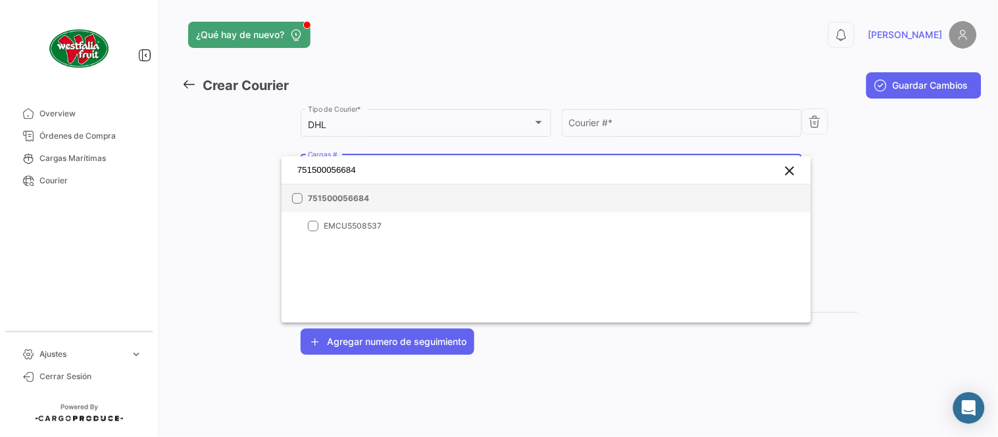
type input "751500056684"
click at [405, 198] on span "751500056684" at bounding box center [400, 199] width 184 height 12
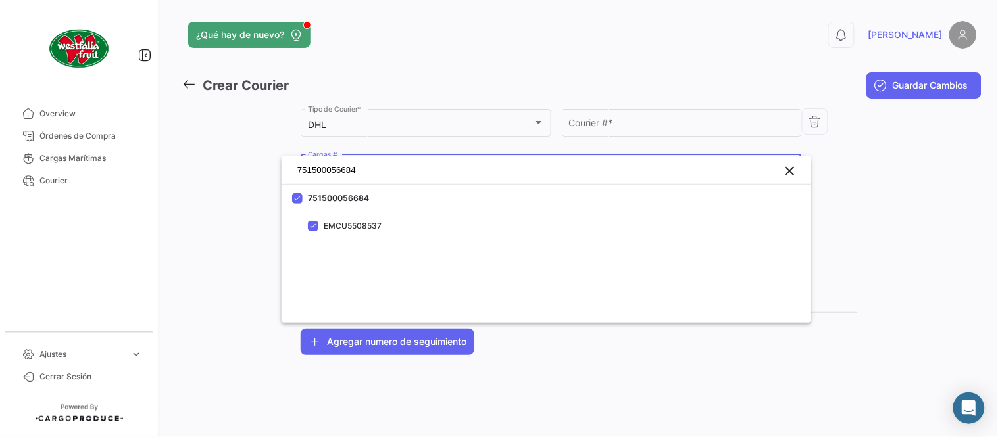
click at [597, 145] on div at bounding box center [499, 218] width 998 height 437
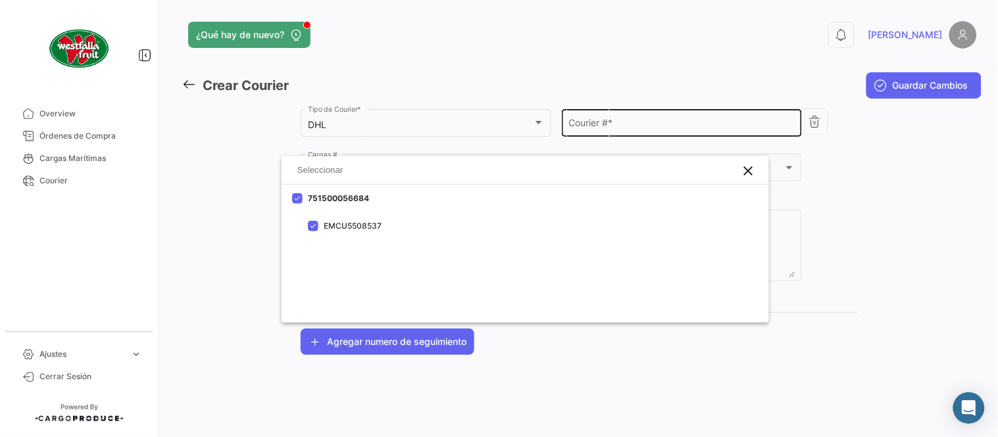
click at [597, 130] on input "Courier # *" at bounding box center [682, 125] width 226 height 11
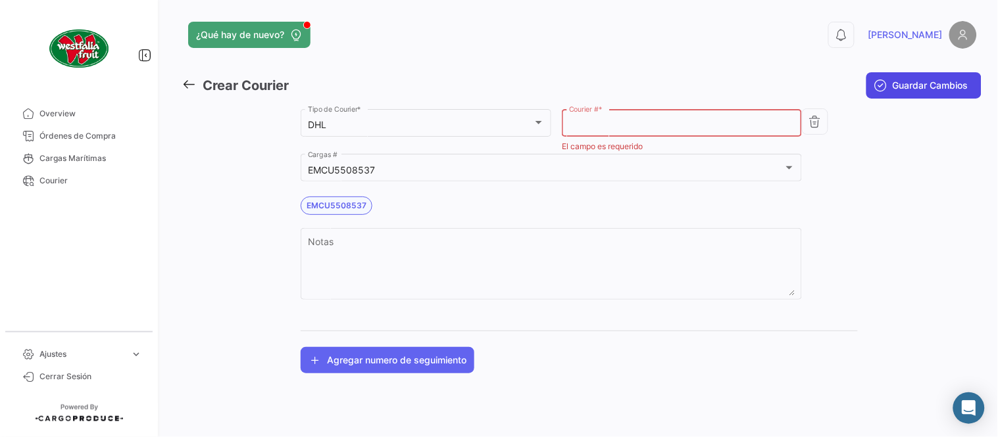
paste input "6410603426"
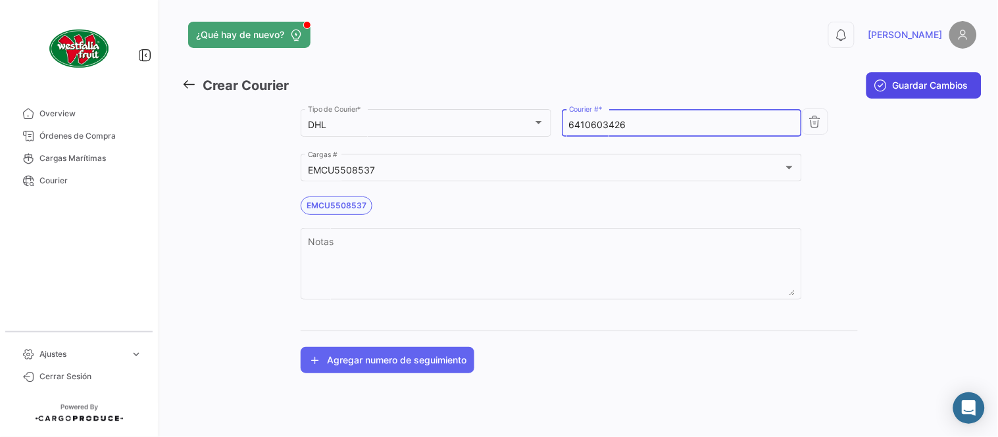
type input "6410603426"
click at [897, 77] on button "Guardar Cambios" at bounding box center [923, 85] width 115 height 26
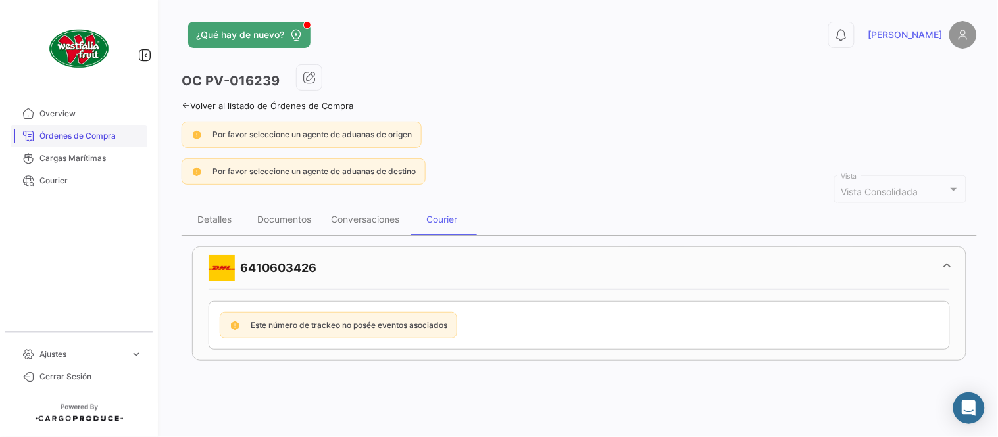
click at [91, 141] on span "Órdenes de Compra" at bounding box center [90, 136] width 103 height 12
